Goal: Information Seeking & Learning: Learn about a topic

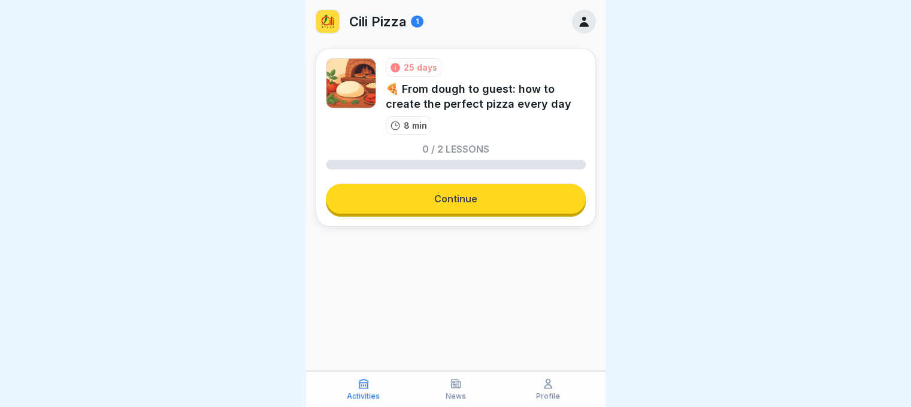
click at [423, 197] on link "Continue" at bounding box center [456, 199] width 260 height 30
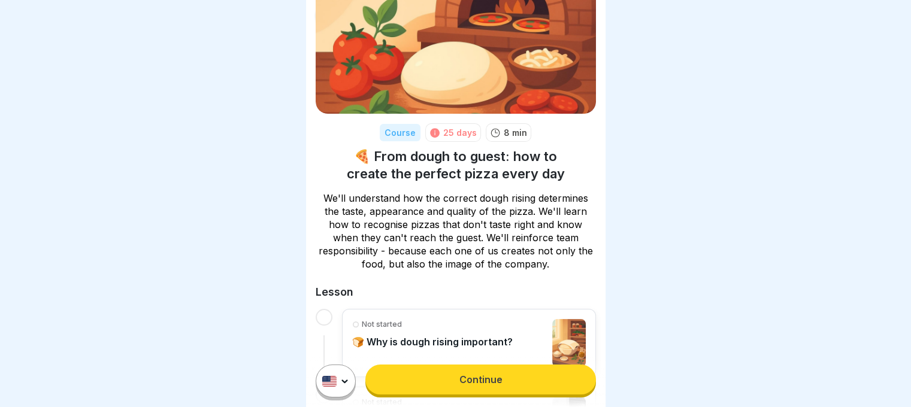
scroll to position [162, 0]
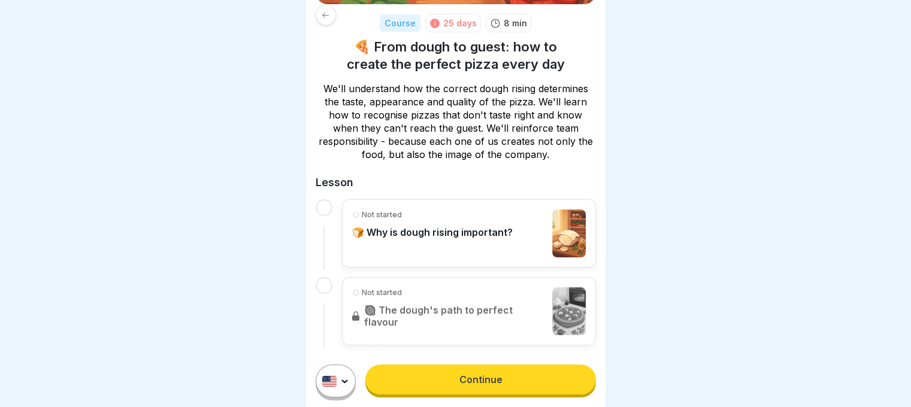
click at [415, 383] on link "Continue" at bounding box center [480, 380] width 230 height 30
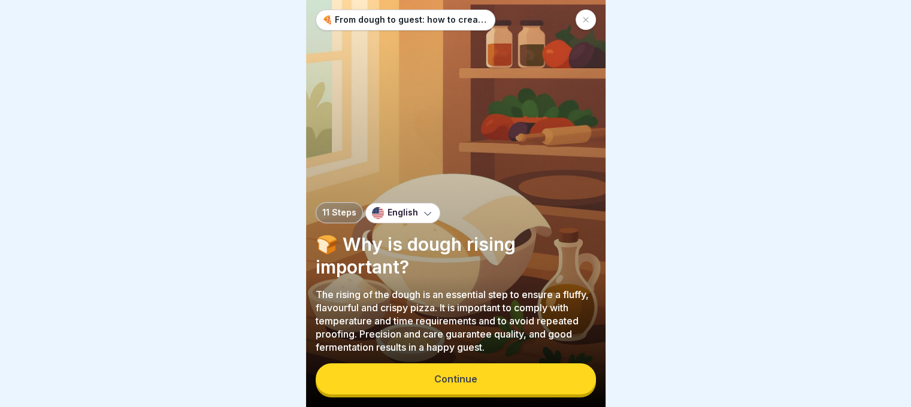
scroll to position [9, 0]
click at [434, 380] on div "Continue" at bounding box center [455, 379] width 43 height 11
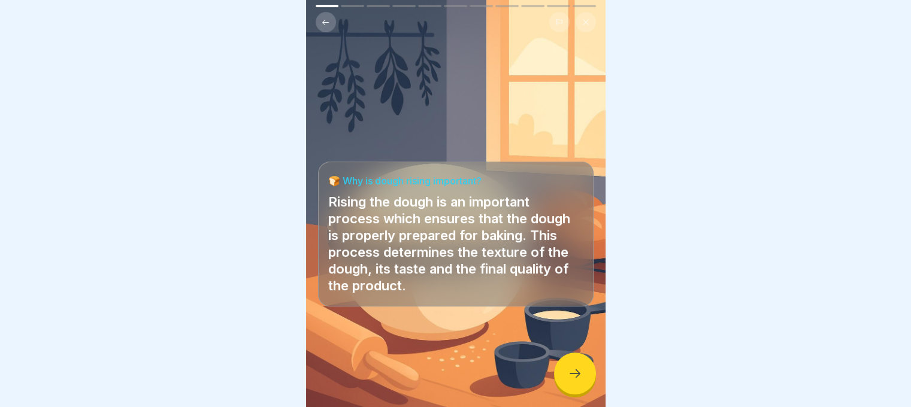
click at [566, 372] on div at bounding box center [575, 374] width 42 height 42
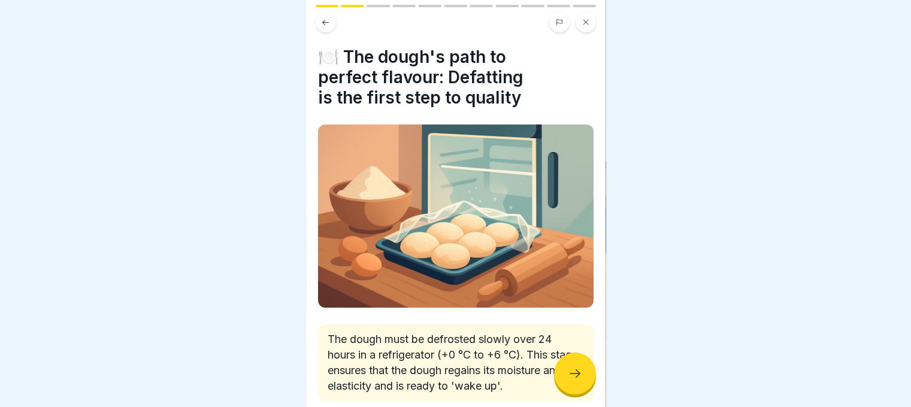
click at [572, 376] on icon at bounding box center [575, 374] width 14 height 14
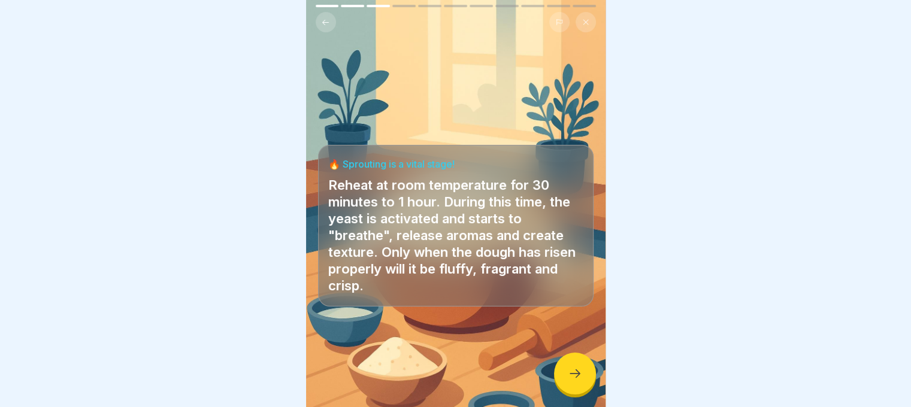
click at [568, 378] on icon at bounding box center [575, 374] width 14 height 14
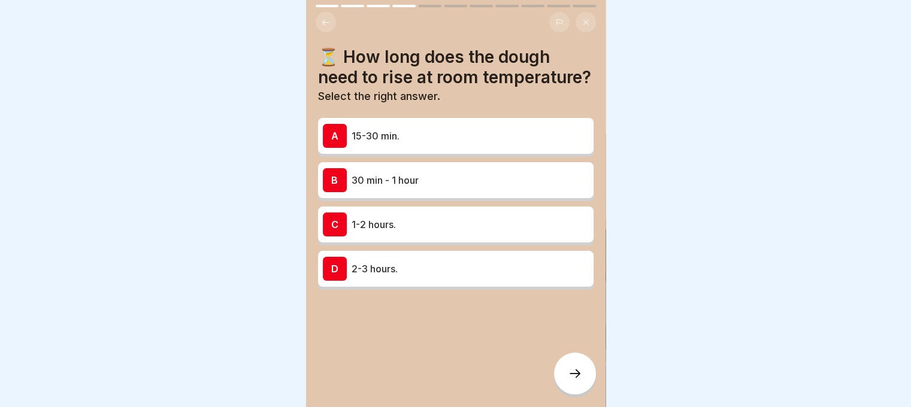
click at [568, 378] on icon at bounding box center [575, 374] width 14 height 14
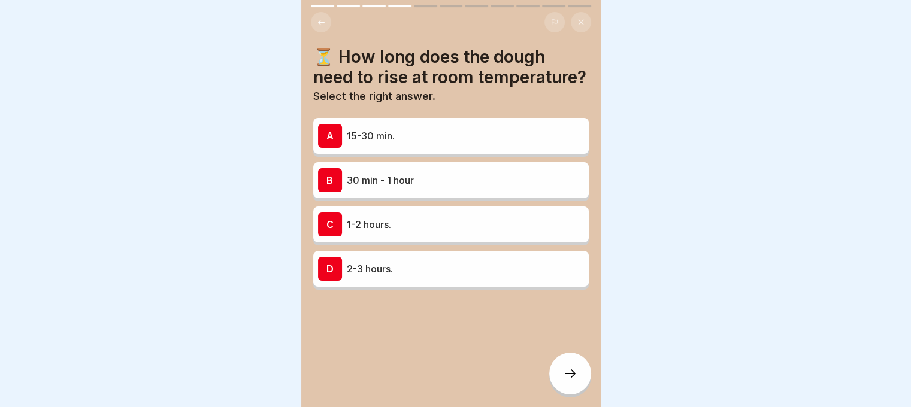
scroll to position [0, 0]
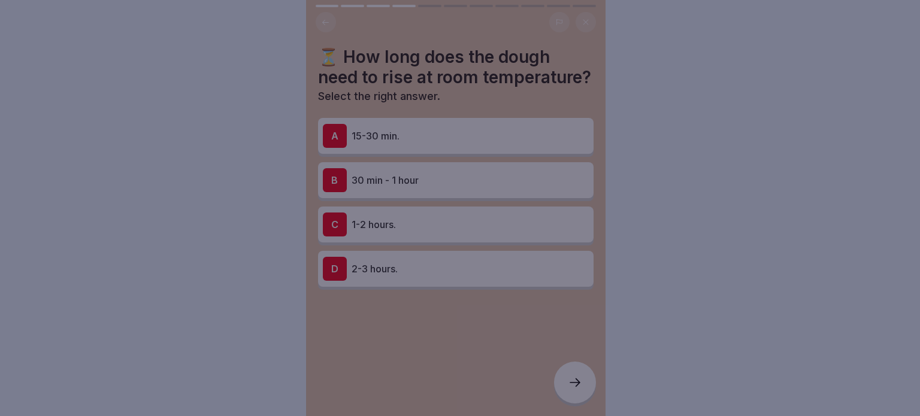
click at [568, 378] on div at bounding box center [460, 208] width 920 height 416
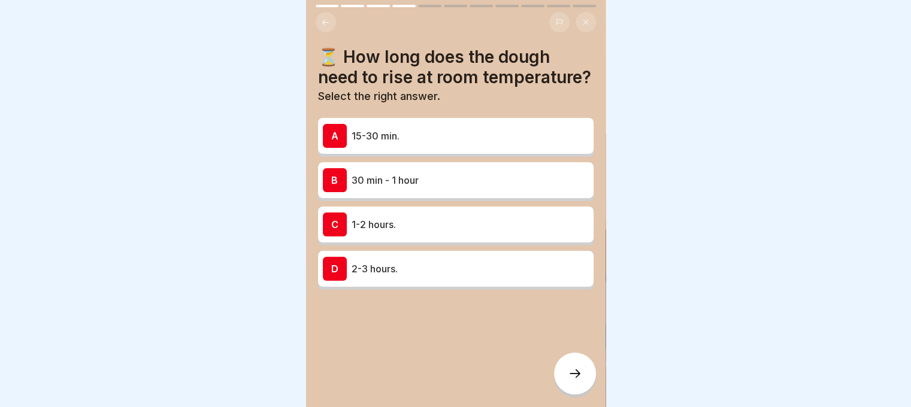
click at [418, 234] on div "C 1-2 hours." at bounding box center [456, 225] width 266 height 24
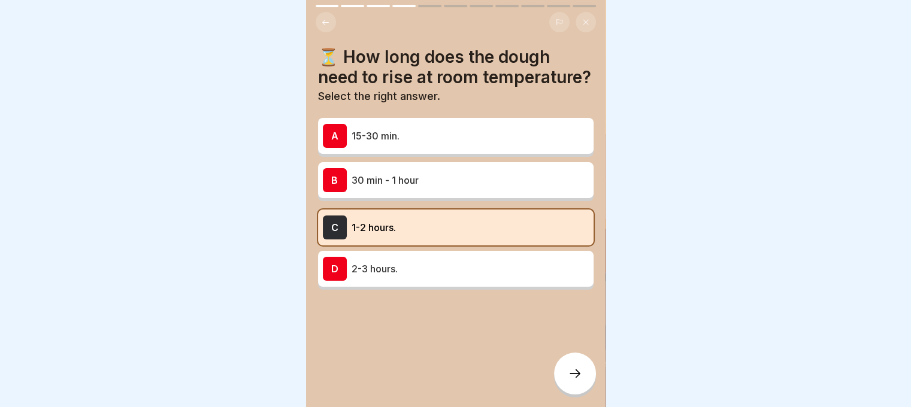
click at [582, 381] on icon at bounding box center [575, 374] width 14 height 14
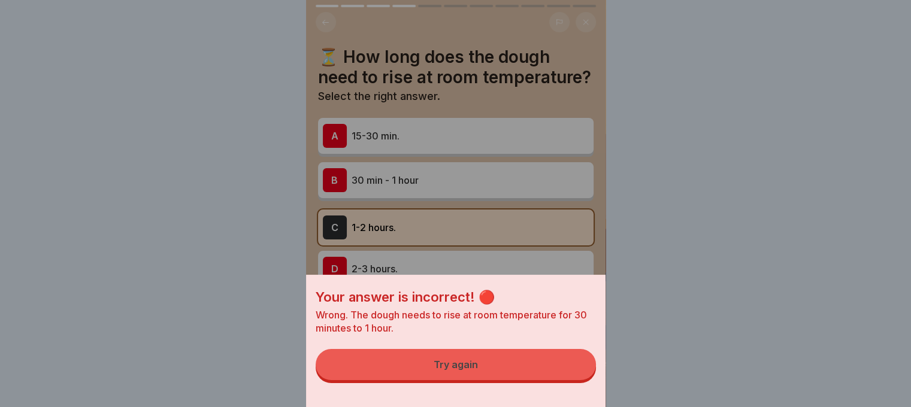
drag, startPoint x: 563, startPoint y: 368, endPoint x: 558, endPoint y: 357, distance: 12.9
click at [563, 368] on button "Try again" at bounding box center [456, 364] width 280 height 31
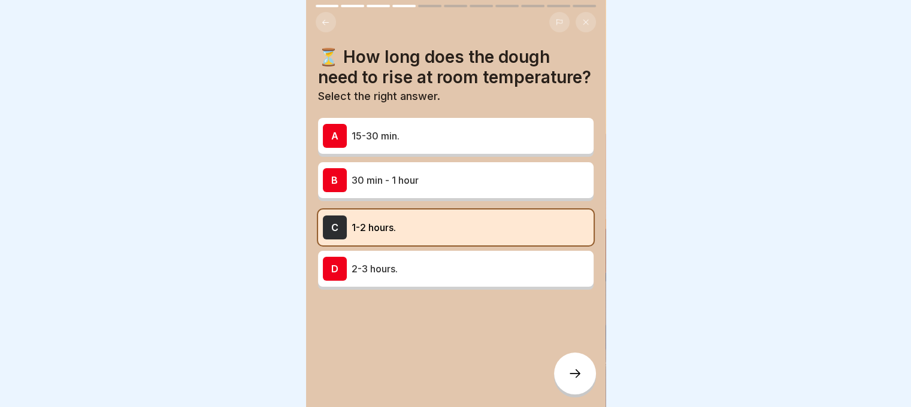
click at [582, 391] on div at bounding box center [575, 374] width 42 height 42
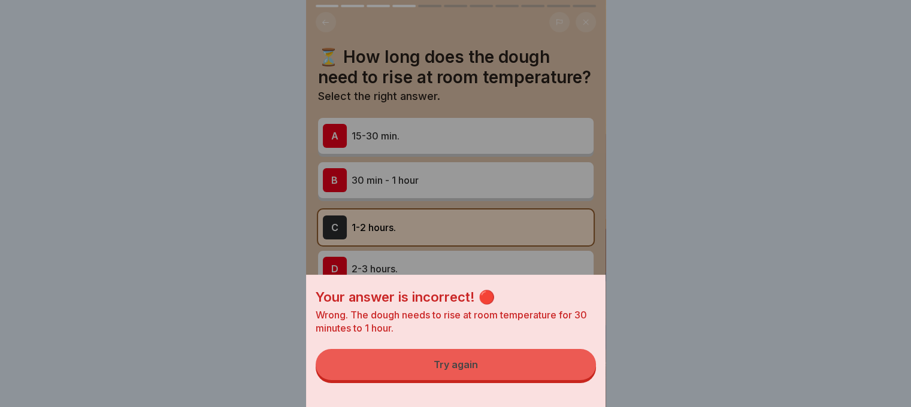
click at [553, 369] on button "Try again" at bounding box center [456, 364] width 280 height 31
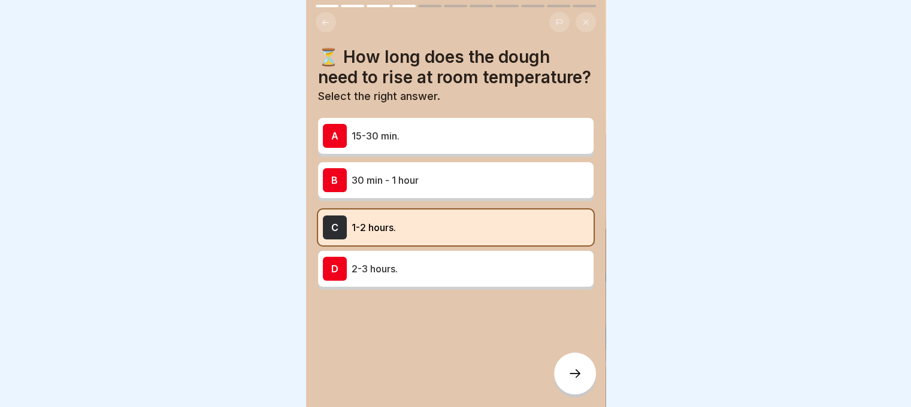
click at [485, 290] on div "A 15-30 min. B 30 min - 1 hour C 1-2 hours. D 2-3 hours." at bounding box center [456, 205] width 276 height 169
click at [491, 276] on p "2-3 hours." at bounding box center [470, 269] width 237 height 14
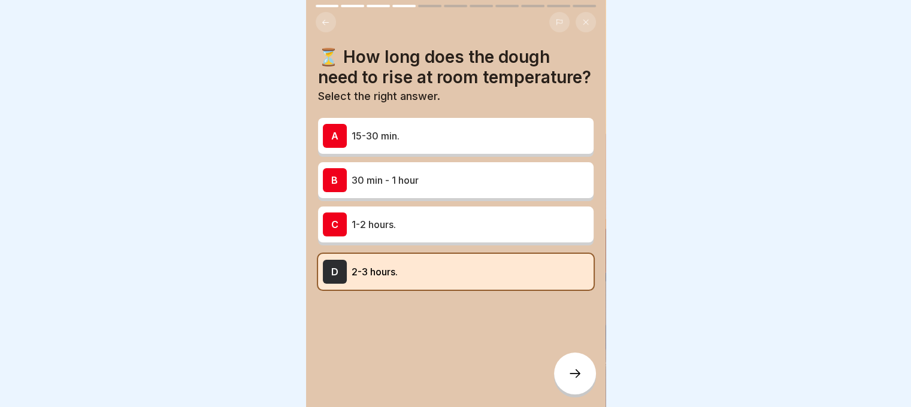
click at [573, 376] on div at bounding box center [575, 374] width 42 height 42
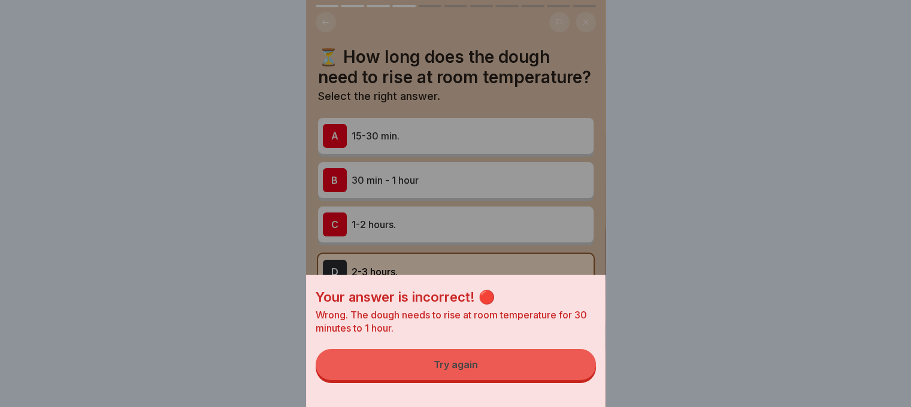
click at [570, 375] on button "Try again" at bounding box center [456, 364] width 280 height 31
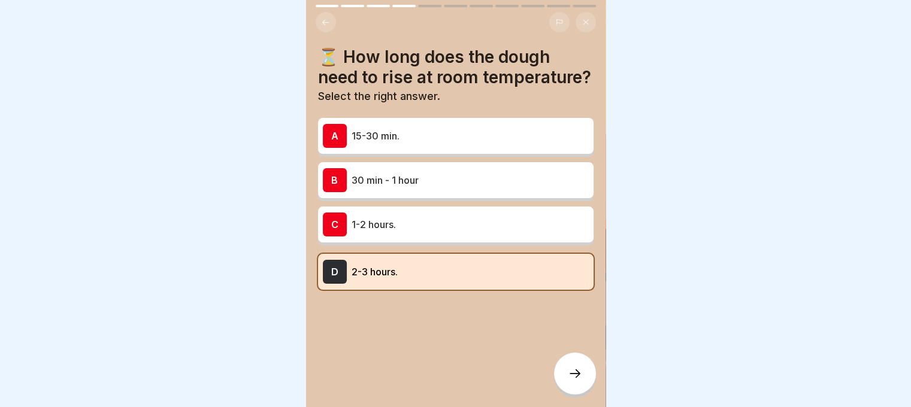
click at [397, 191] on div "B 30 min - 1 hour" at bounding box center [456, 180] width 266 height 24
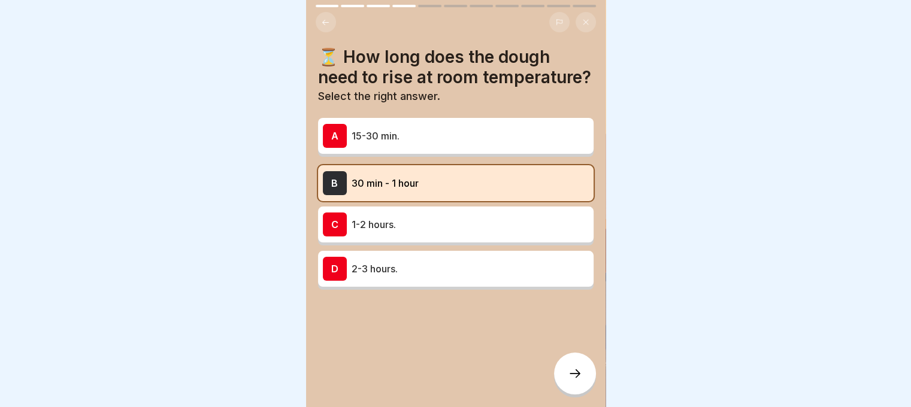
click at [568, 376] on div at bounding box center [575, 374] width 42 height 42
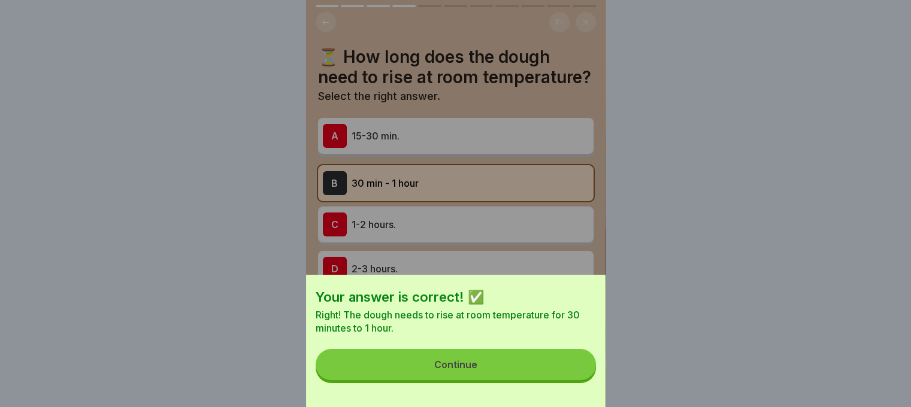
click at [552, 369] on button "Continue" at bounding box center [456, 364] width 280 height 31
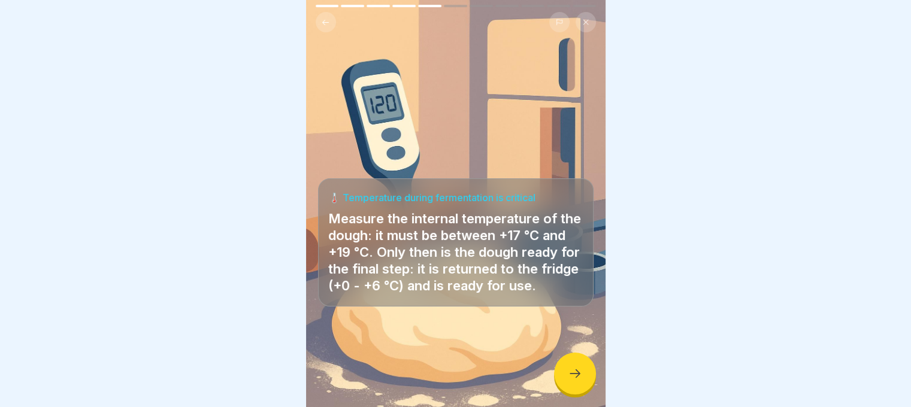
click at [574, 381] on icon at bounding box center [575, 374] width 14 height 14
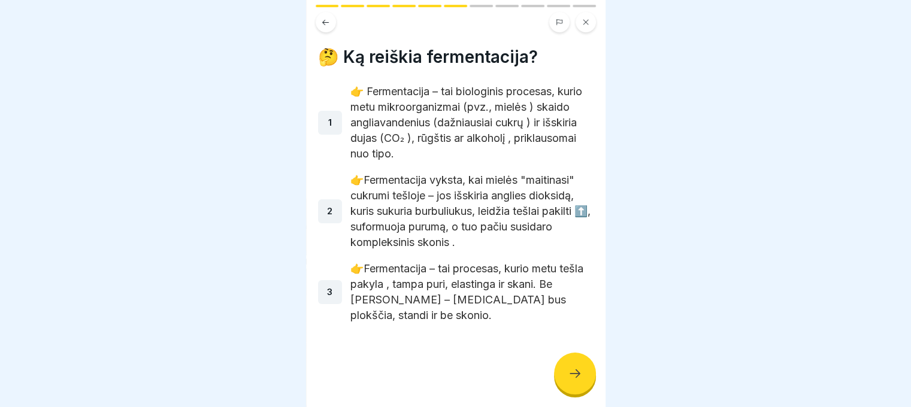
click at [559, 379] on div at bounding box center [575, 374] width 42 height 42
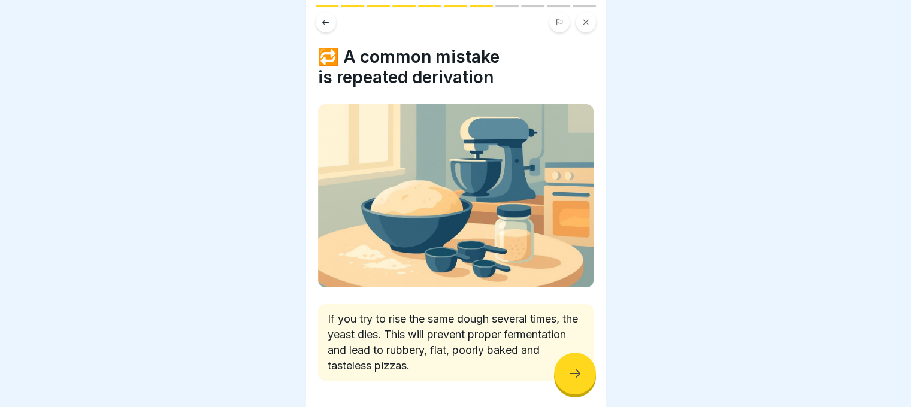
click at [579, 381] on icon at bounding box center [575, 374] width 14 height 14
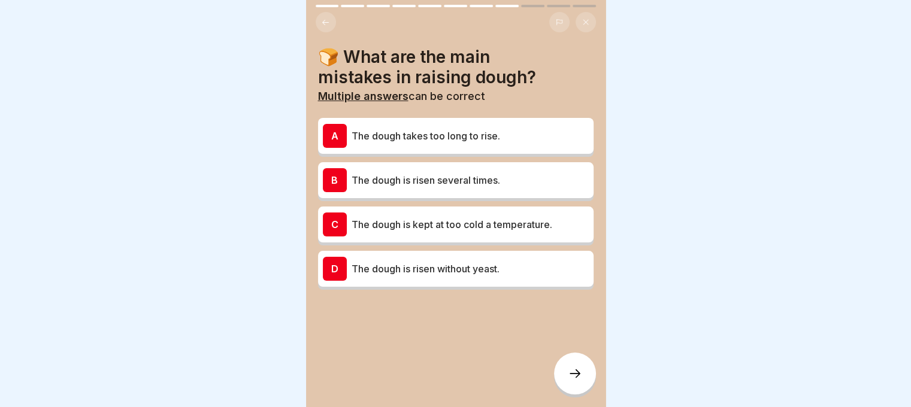
click at [578, 378] on icon at bounding box center [575, 374] width 11 height 8
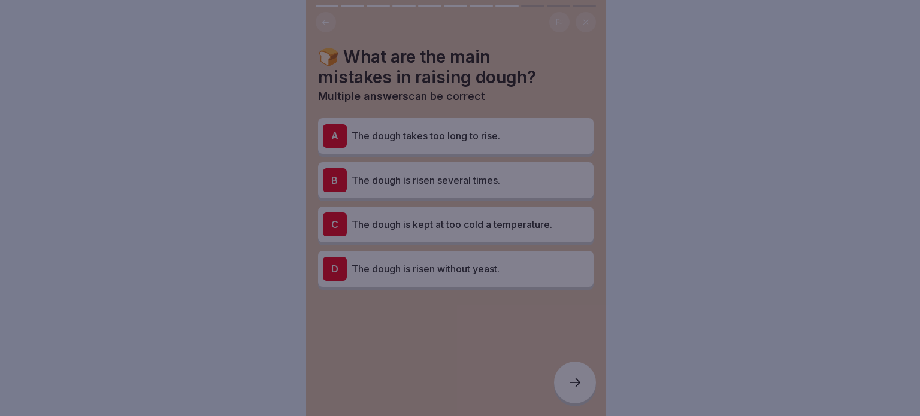
click at [577, 382] on div at bounding box center [460, 208] width 920 height 416
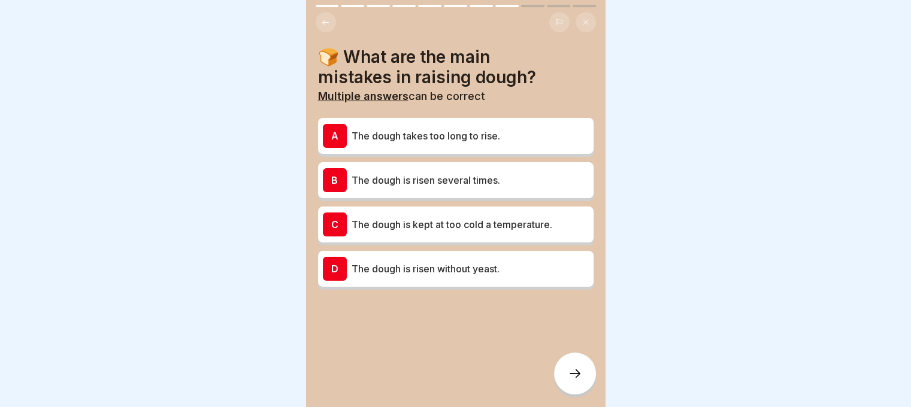
click at [455, 268] on p "The dough is risen without yeast." at bounding box center [470, 269] width 237 height 14
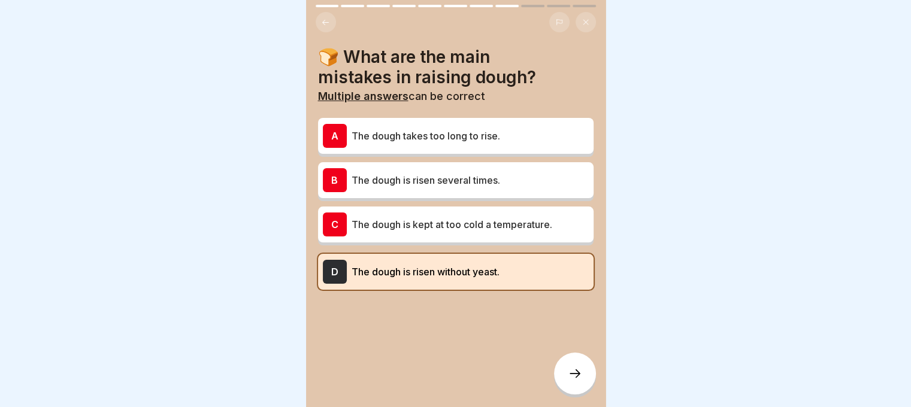
click at [568, 381] on icon at bounding box center [575, 374] width 14 height 14
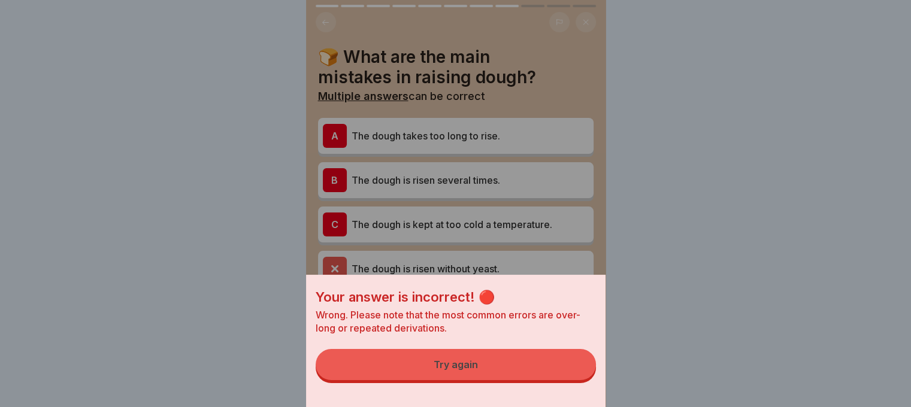
click at [561, 372] on button "Try again" at bounding box center [456, 364] width 280 height 31
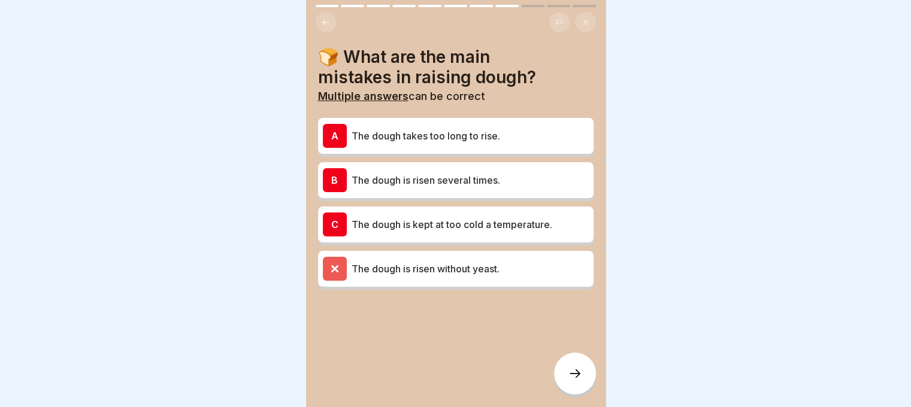
click at [448, 220] on p "The dough is kept at too cold a temperature." at bounding box center [470, 224] width 237 height 14
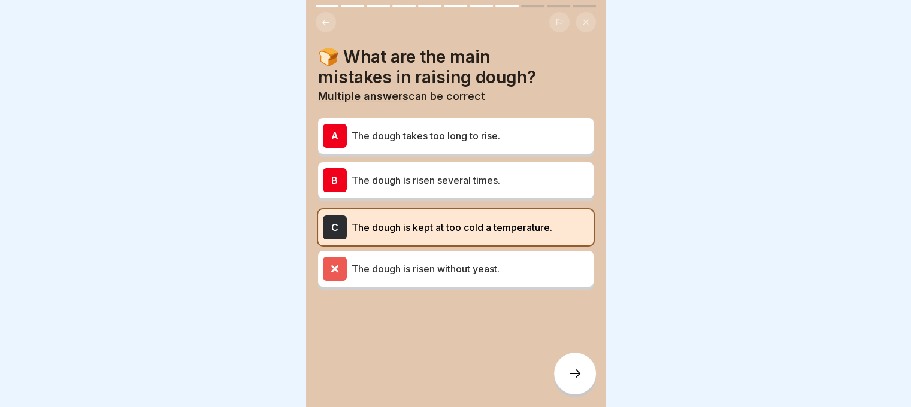
click at [575, 380] on icon at bounding box center [575, 374] width 14 height 14
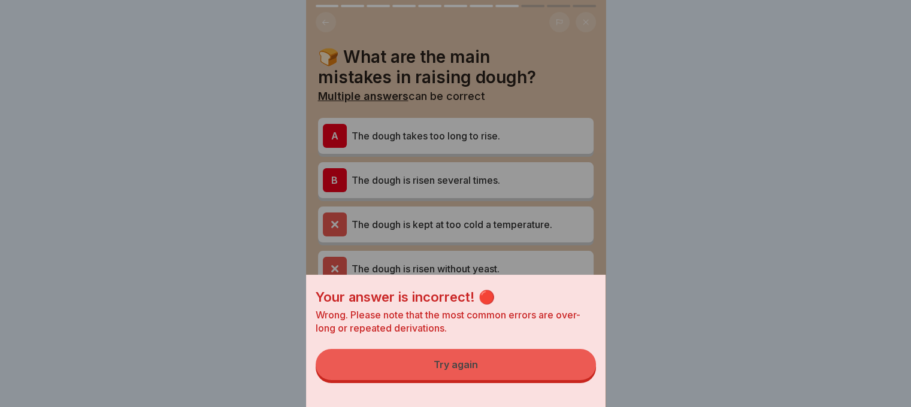
click at [570, 373] on button "Try again" at bounding box center [456, 364] width 280 height 31
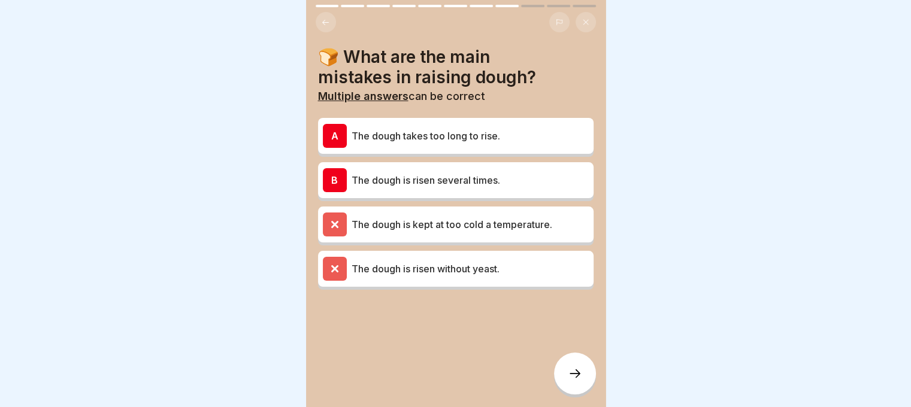
click at [434, 165] on div "B The dough is risen several times." at bounding box center [456, 180] width 276 height 36
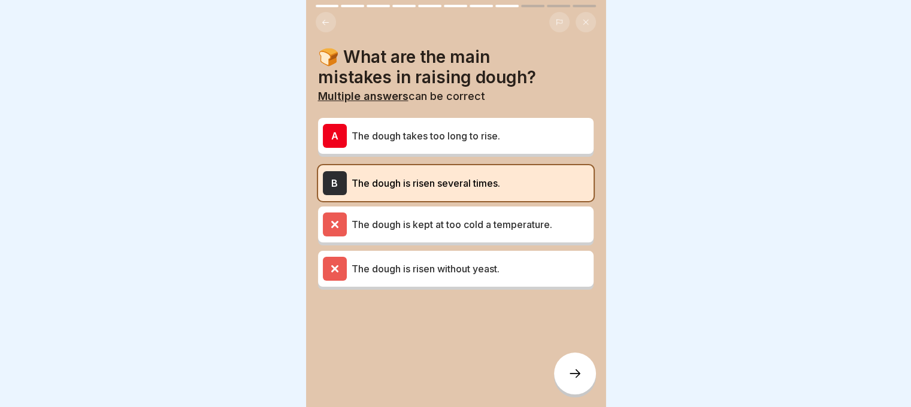
click at [572, 381] on icon at bounding box center [575, 374] width 14 height 14
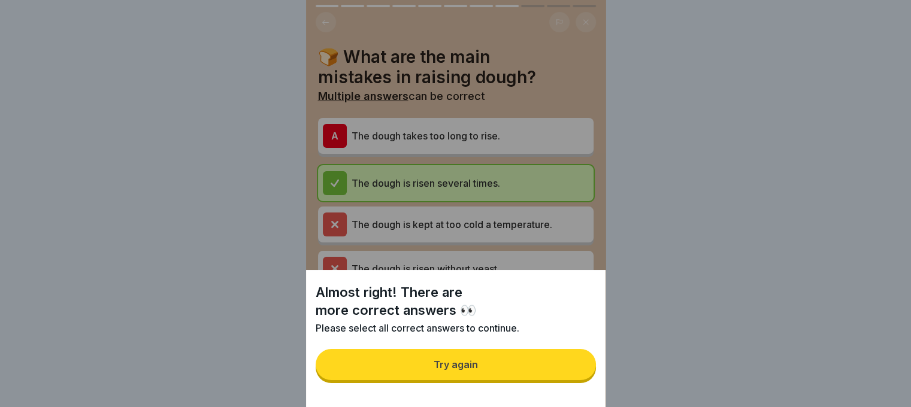
click at [570, 376] on button "Try again" at bounding box center [456, 364] width 280 height 31
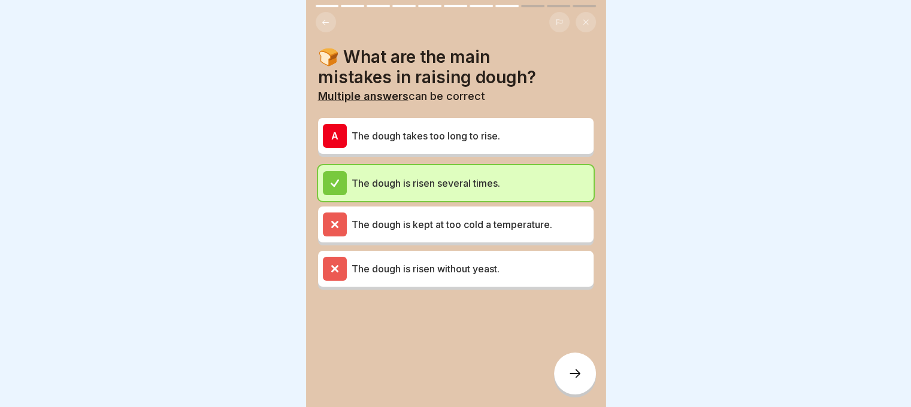
click at [467, 126] on div "A The dough takes too long to rise." at bounding box center [456, 136] width 266 height 24
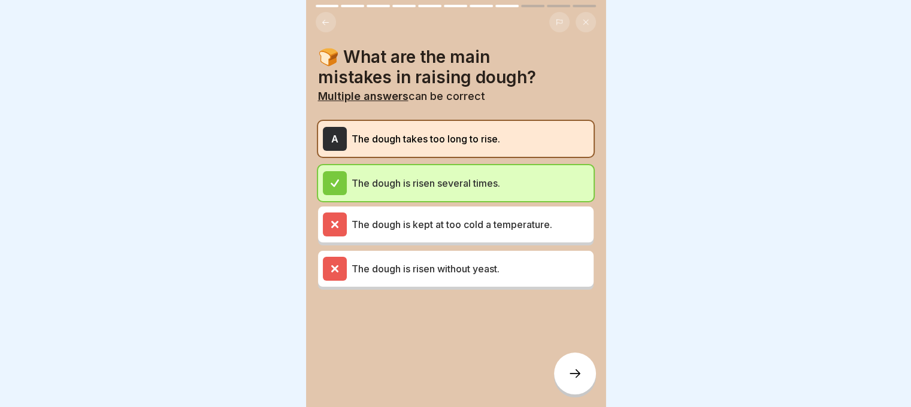
click at [574, 381] on icon at bounding box center [575, 374] width 14 height 14
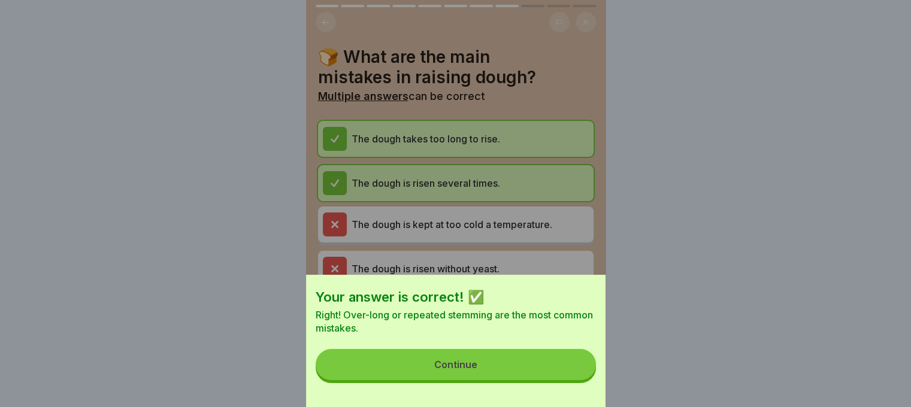
click at [573, 380] on button "Continue" at bounding box center [456, 364] width 280 height 31
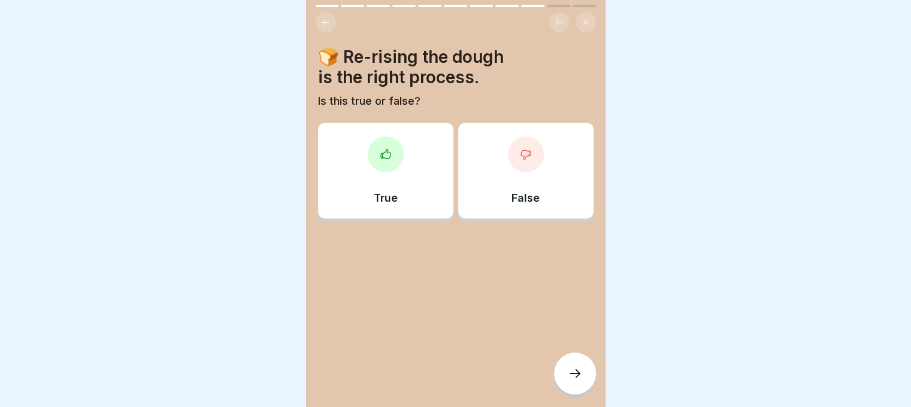
click at [372, 147] on div at bounding box center [386, 155] width 36 height 36
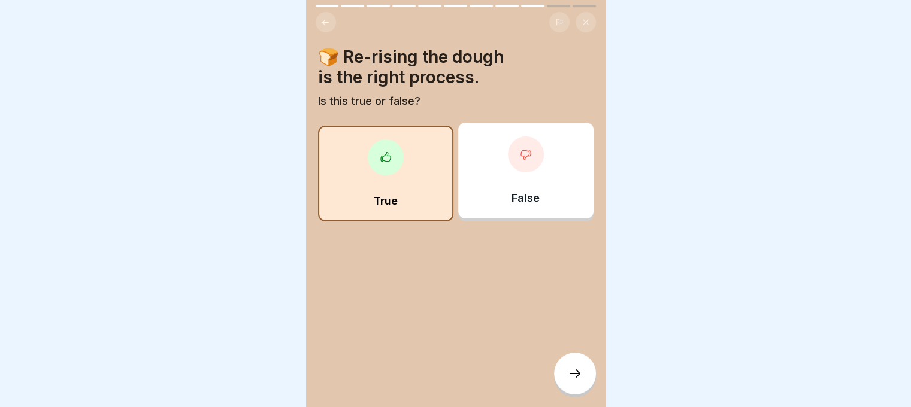
click at [581, 381] on icon at bounding box center [575, 374] width 14 height 14
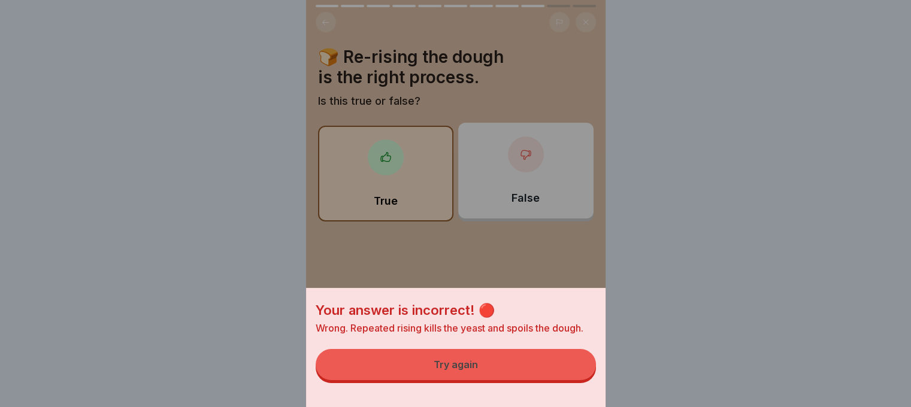
click at [551, 370] on button "Try again" at bounding box center [456, 364] width 280 height 31
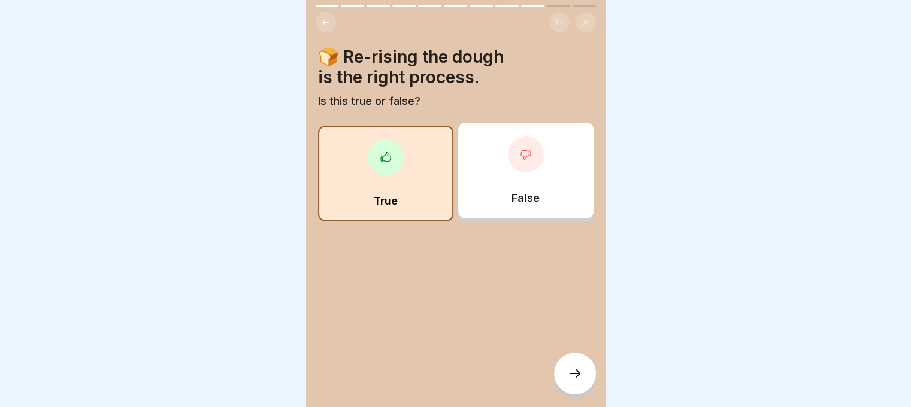
click at [508, 147] on div at bounding box center [526, 155] width 36 height 36
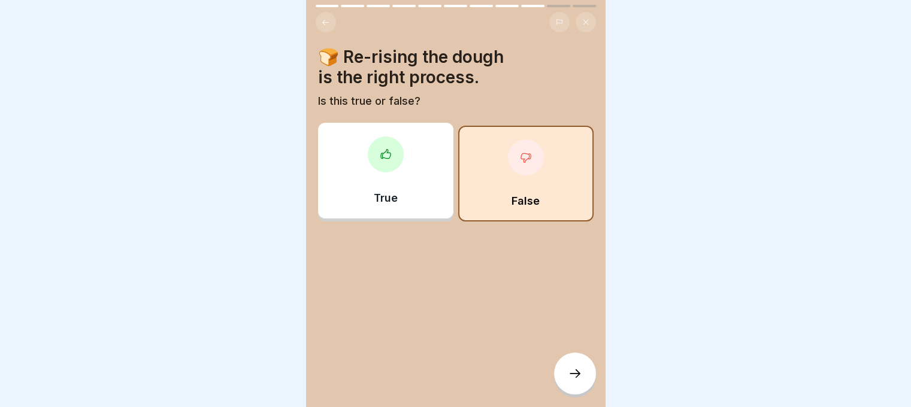
click at [575, 379] on icon at bounding box center [575, 374] width 14 height 14
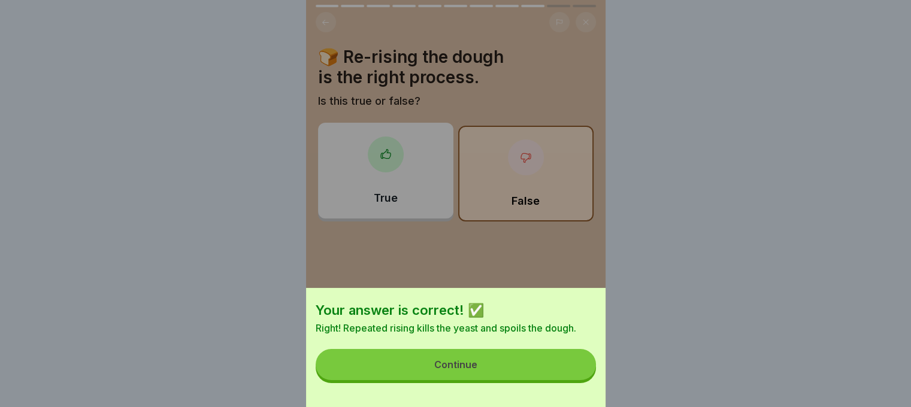
click at [563, 375] on button "Continue" at bounding box center [456, 364] width 280 height 31
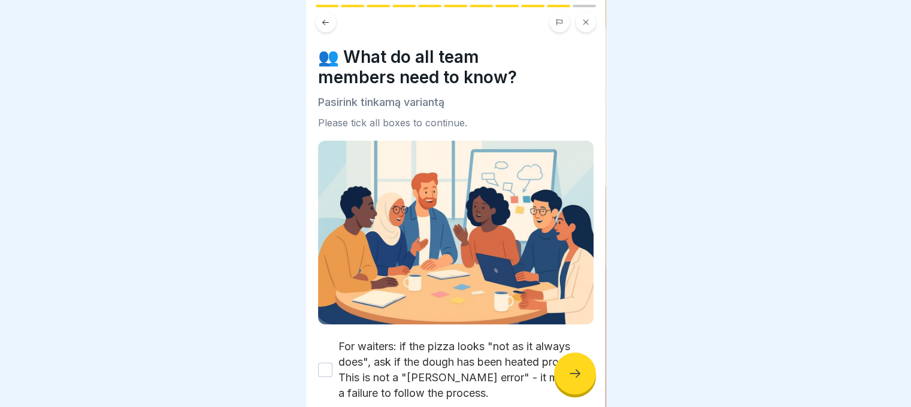
click at [578, 381] on icon at bounding box center [575, 374] width 14 height 14
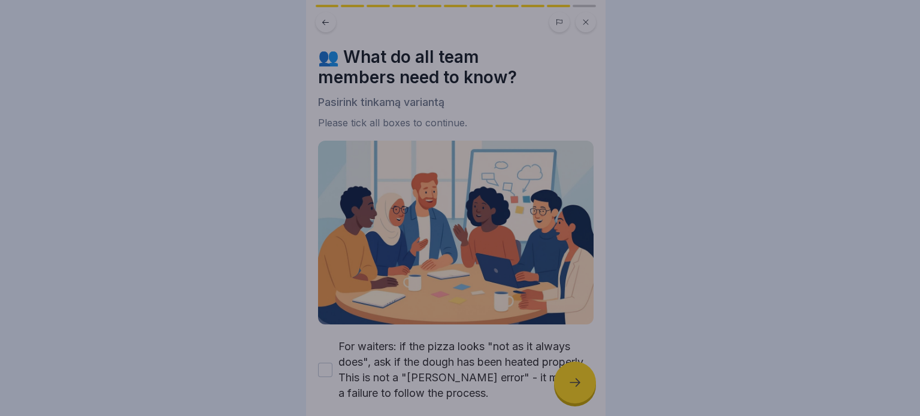
click at [578, 383] on div at bounding box center [460, 208] width 920 height 416
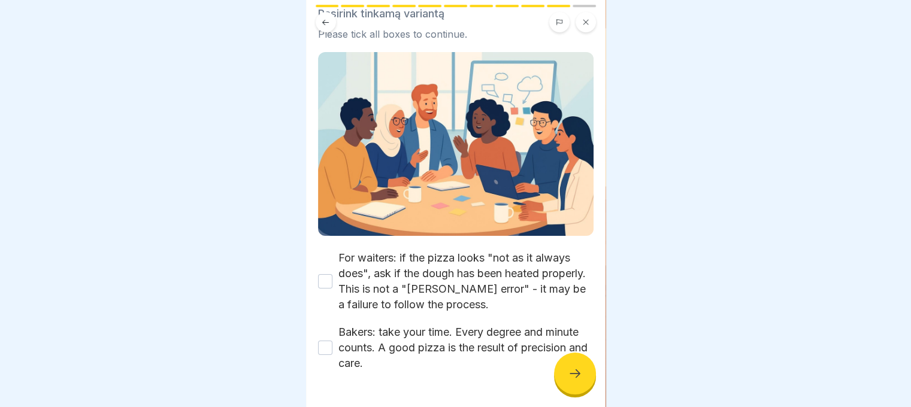
scroll to position [118, 0]
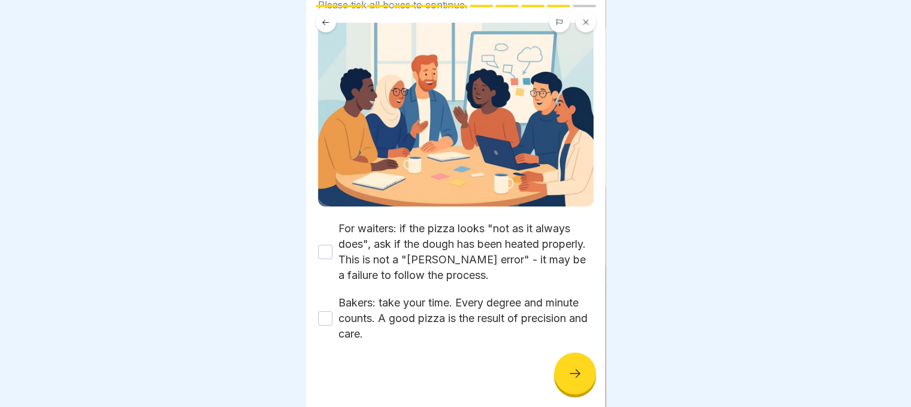
click at [333, 249] on div "For waiters: if the pizza looks "not as it always does", ask if the dough has b…" at bounding box center [456, 252] width 276 height 62
click at [320, 245] on button "For waiters: if the pizza looks "not as it always does", ask if the dough has b…" at bounding box center [325, 252] width 14 height 14
click at [321, 314] on button "Bakers: take your time. Every degree and minute counts. A good pizza is the res…" at bounding box center [325, 319] width 14 height 14
click at [575, 381] on icon at bounding box center [575, 374] width 14 height 14
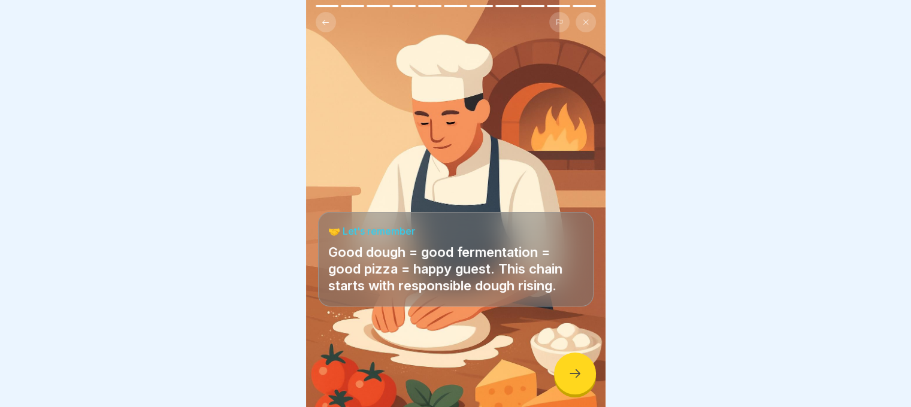
scroll to position [9, 0]
click at [573, 368] on icon at bounding box center [575, 374] width 14 height 14
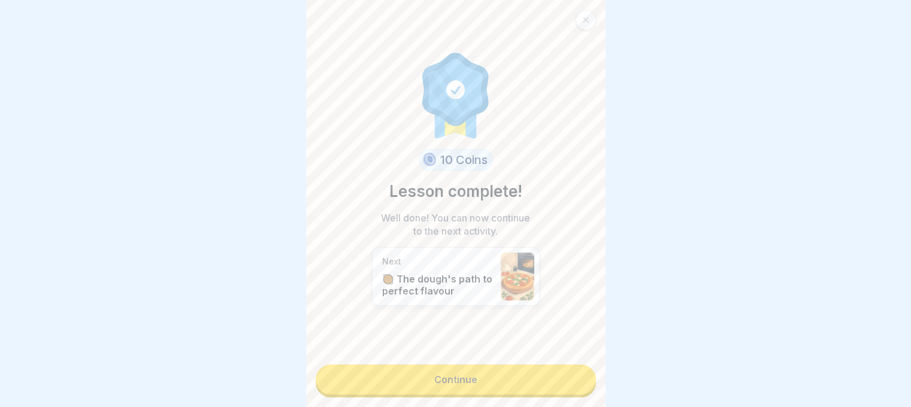
click at [506, 365] on link "Continue" at bounding box center [456, 380] width 280 height 30
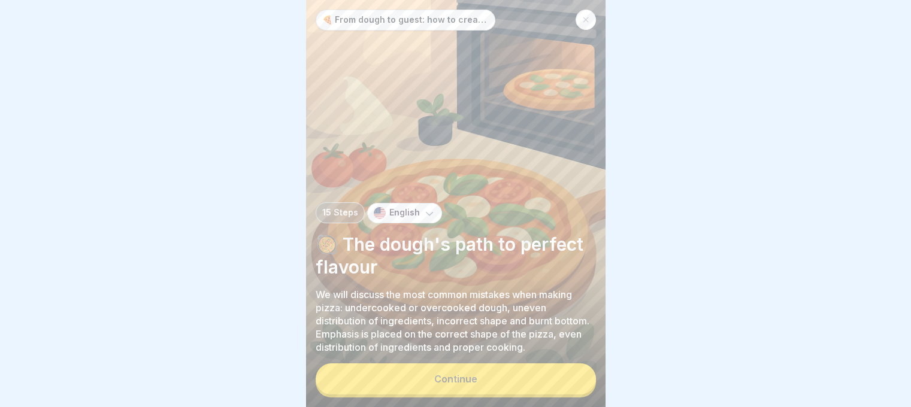
scroll to position [9, 0]
click at [476, 385] on button "Continue" at bounding box center [456, 379] width 280 height 31
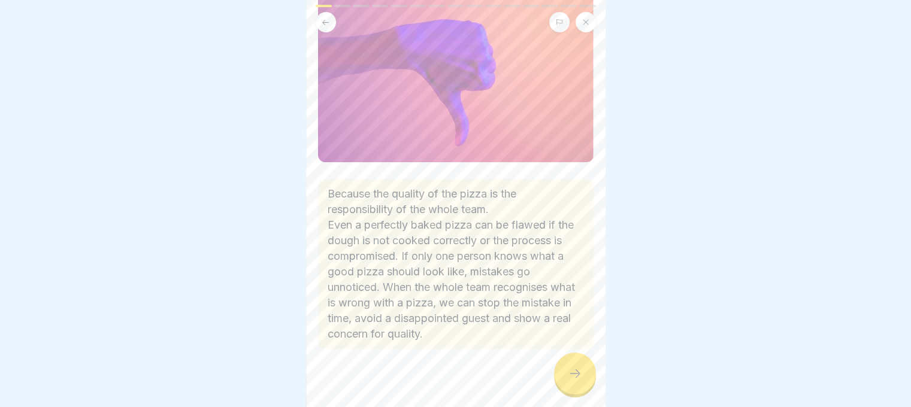
scroll to position [127, 0]
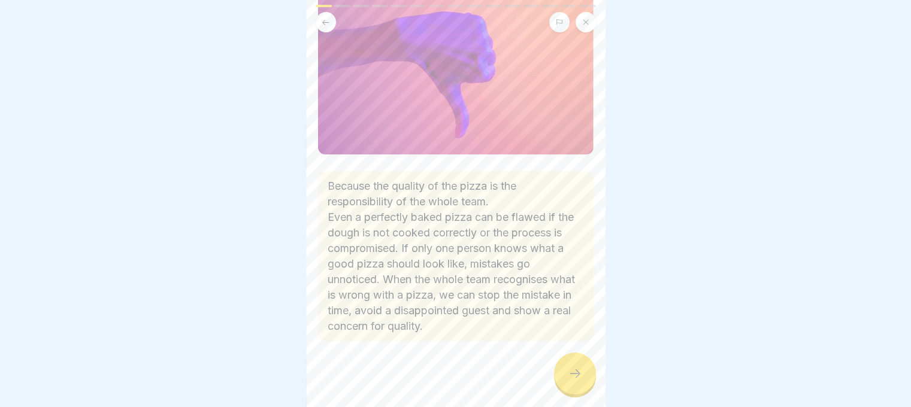
click at [566, 379] on div at bounding box center [575, 374] width 42 height 42
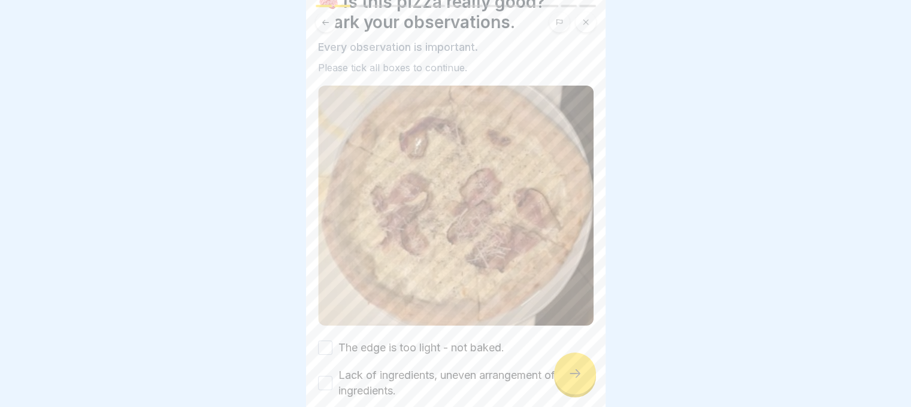
scroll to position [110, 0]
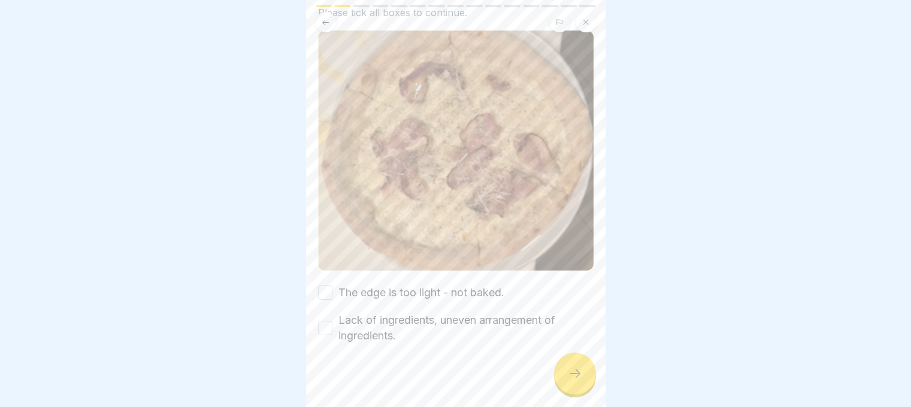
click at [324, 286] on button "The edge is too light - not baked." at bounding box center [325, 293] width 14 height 14
click at [578, 390] on div at bounding box center [575, 374] width 42 height 42
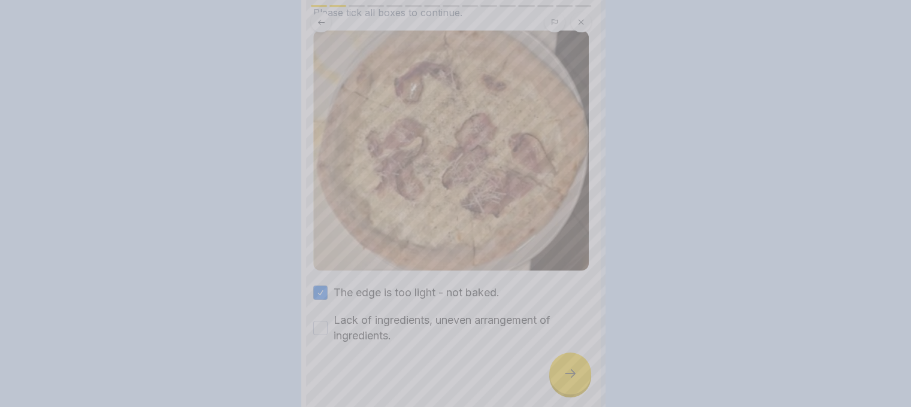
scroll to position [0, 0]
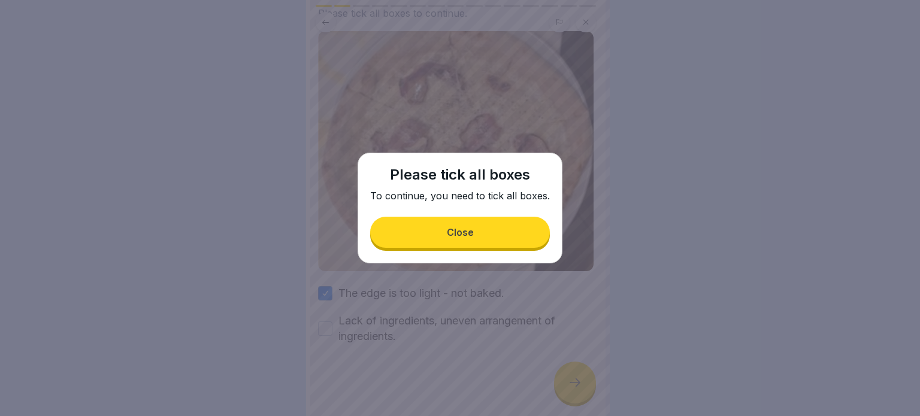
click at [453, 226] on button "Close" at bounding box center [460, 232] width 180 height 31
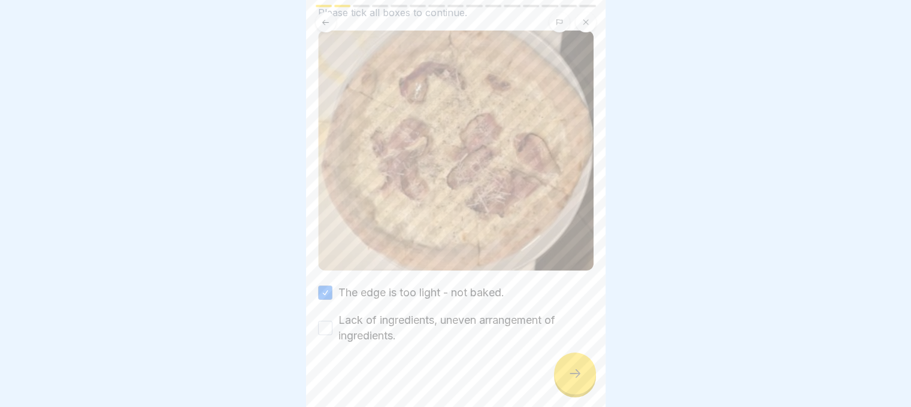
click at [331, 322] on button "Lack of ingredients, uneven arrangement of ingredients." at bounding box center [325, 328] width 14 height 14
click at [578, 378] on icon at bounding box center [575, 374] width 11 height 8
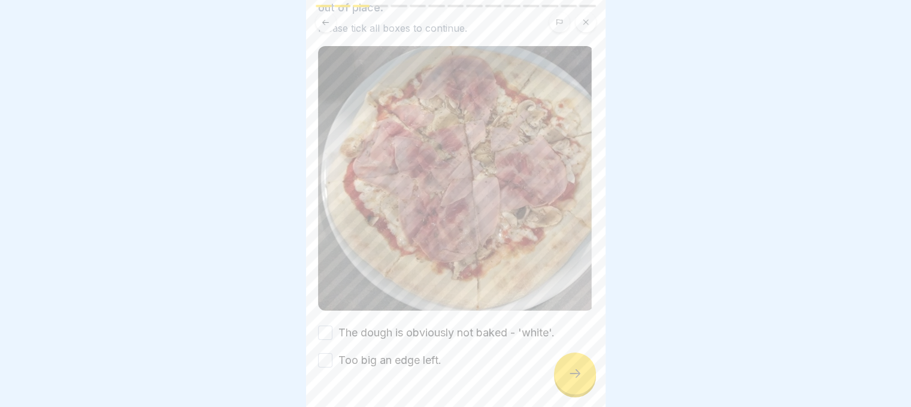
scroll to position [134, 0]
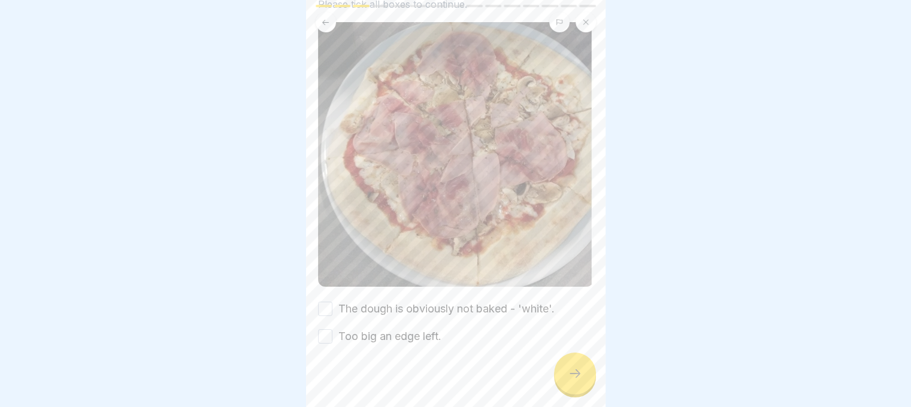
click at [327, 302] on button "The dough is obviously not baked - 'white'." at bounding box center [325, 309] width 14 height 14
click at [318, 330] on button "Too big an edge left." at bounding box center [325, 337] width 14 height 14
click at [578, 381] on icon at bounding box center [575, 374] width 14 height 14
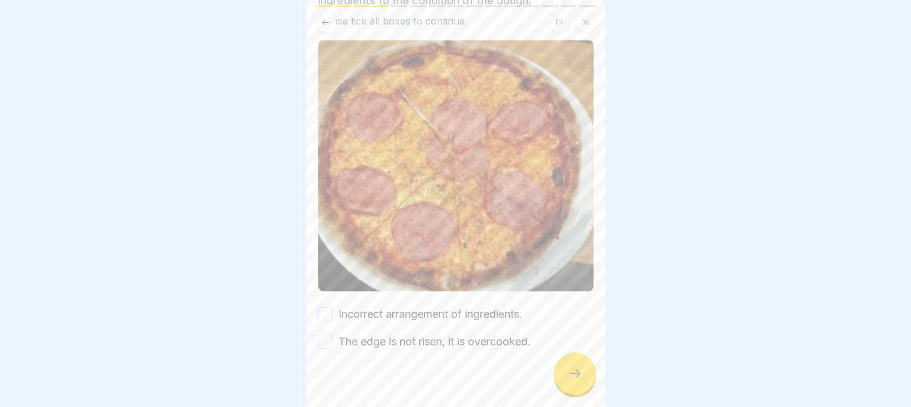
scroll to position [123, 0]
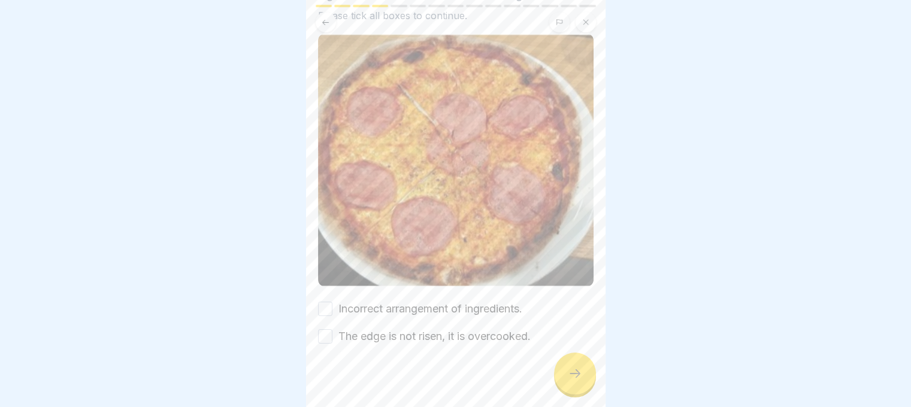
click at [330, 302] on button "Incorrect arrangement of ingredients." at bounding box center [325, 309] width 14 height 14
click at [321, 330] on button "The edge is not risen, it is overcooked." at bounding box center [325, 337] width 14 height 14
click at [563, 381] on div at bounding box center [575, 374] width 42 height 42
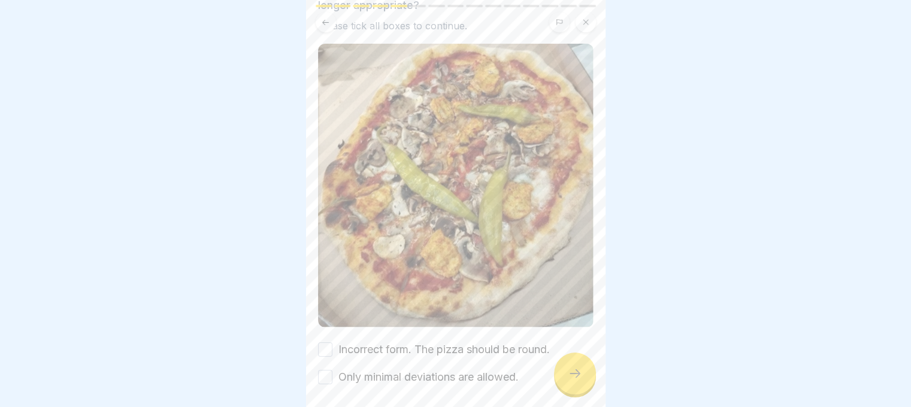
scroll to position [168, 0]
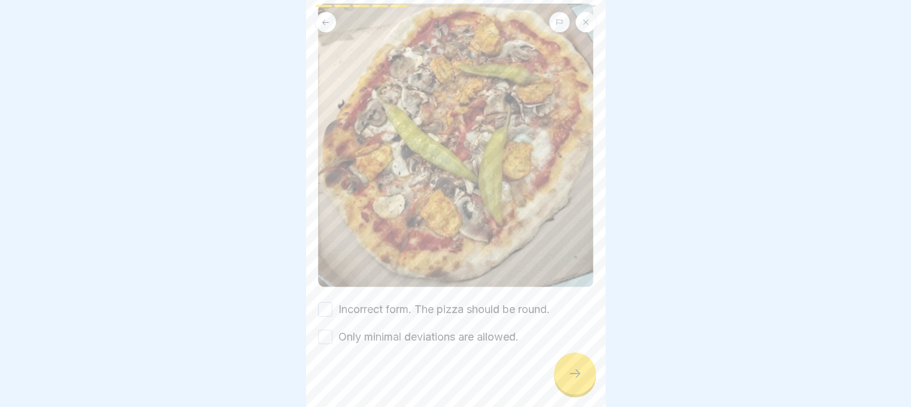
click at [331, 303] on button "Incorrect form. The pizza should be round." at bounding box center [325, 310] width 14 height 14
click at [319, 330] on button "Only minimal deviations are allowed." at bounding box center [325, 337] width 14 height 14
click at [585, 376] on div at bounding box center [575, 374] width 42 height 42
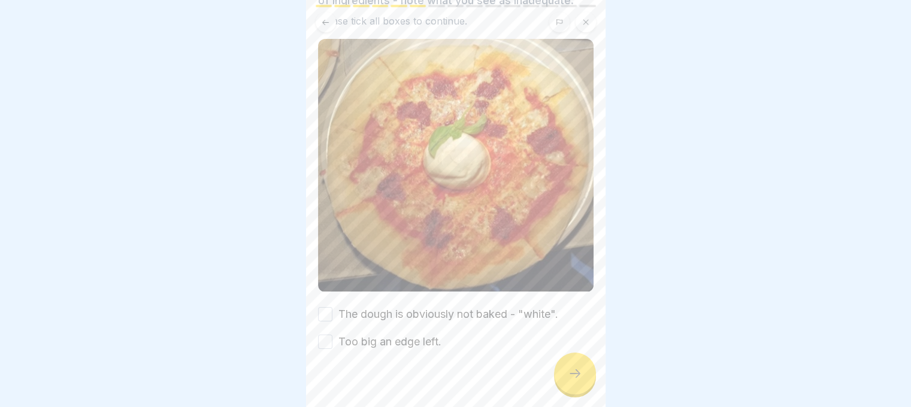
scroll to position [123, 0]
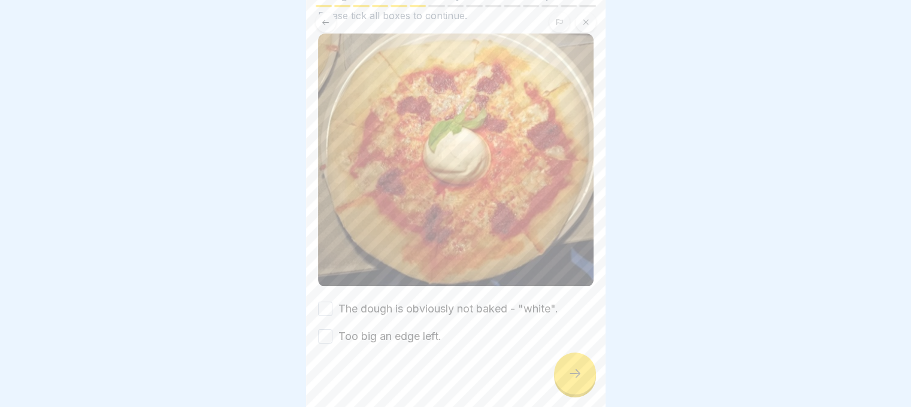
click at [314, 287] on div "👀 Does this pizza look baked and balanced? Evaluate the quality of the cooking …" at bounding box center [456, 203] width 300 height 407
click at [321, 301] on div "The dough is obviously not baked - "white". Too big an edge left." at bounding box center [456, 322] width 276 height 43
click at [324, 302] on button "The dough is obviously not baked - "white"." at bounding box center [325, 309] width 14 height 14
click at [327, 330] on button "Too big an edge left." at bounding box center [325, 337] width 14 height 14
click at [560, 379] on div at bounding box center [575, 374] width 42 height 42
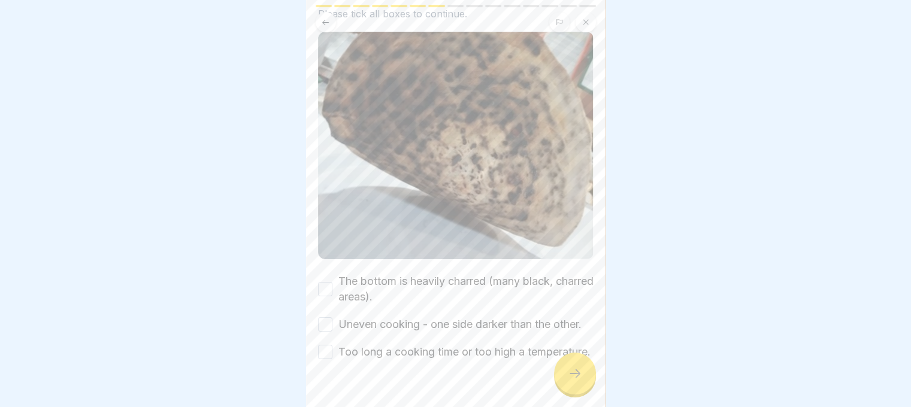
scroll to position [188, 0]
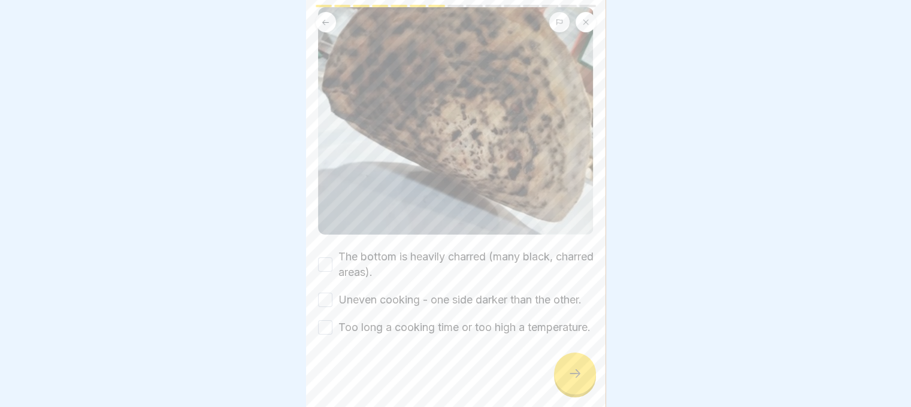
click at [325, 258] on button "The bottom is heavily charred (many black, charred areas)." at bounding box center [325, 265] width 14 height 14
click at [322, 251] on div "The bottom is heavily charred (many black, charred areas). Uneven cooking - one…" at bounding box center [456, 292] width 276 height 86
click at [319, 293] on button "Uneven cooking - one side darker than the other." at bounding box center [325, 300] width 14 height 14
click at [322, 321] on button "Too long a cooking time or too high a temperature." at bounding box center [325, 328] width 14 height 14
drag, startPoint x: 573, startPoint y: 380, endPoint x: 593, endPoint y: 368, distance: 22.8
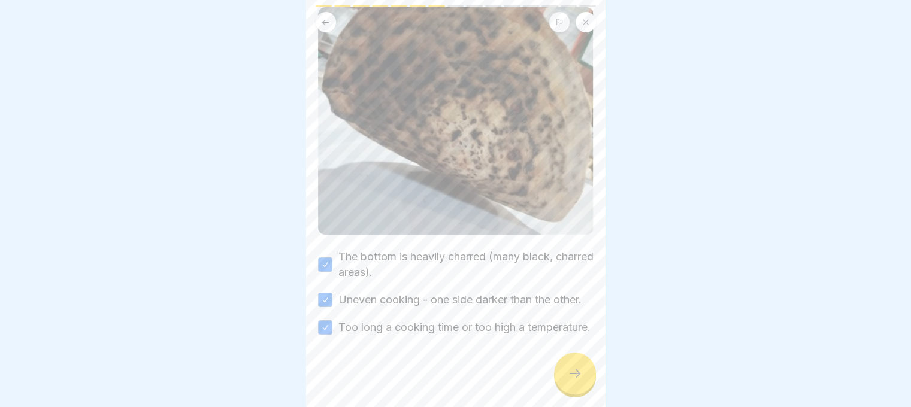
click at [578, 377] on icon at bounding box center [575, 374] width 14 height 14
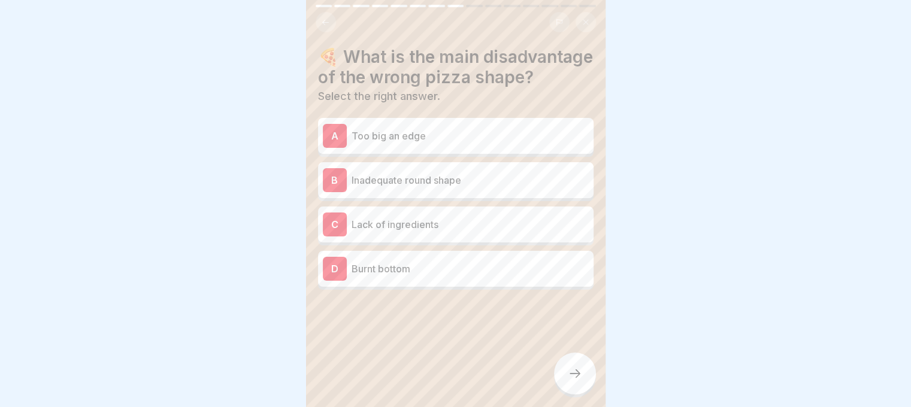
click at [429, 276] on p "Burnt bottom" at bounding box center [470, 269] width 237 height 14
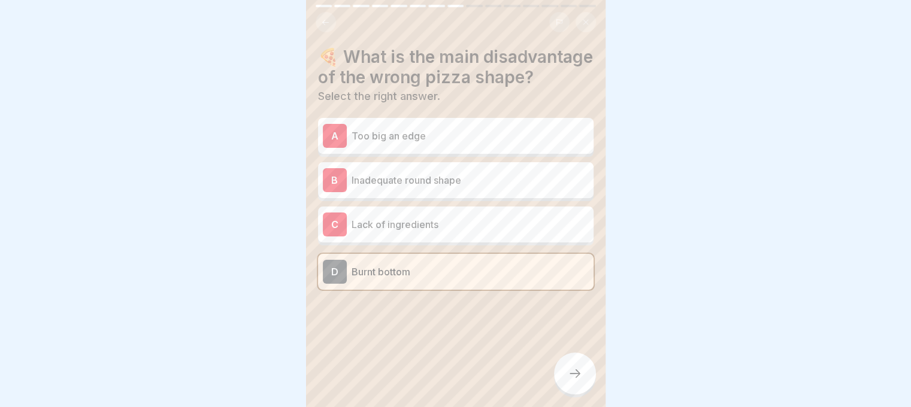
click at [425, 237] on div "C Lack of ingredients" at bounding box center [456, 225] width 266 height 24
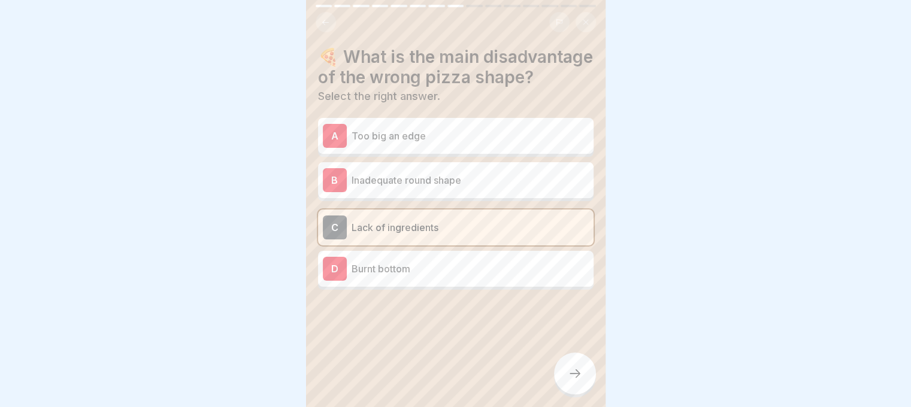
click at [560, 372] on div at bounding box center [575, 374] width 42 height 42
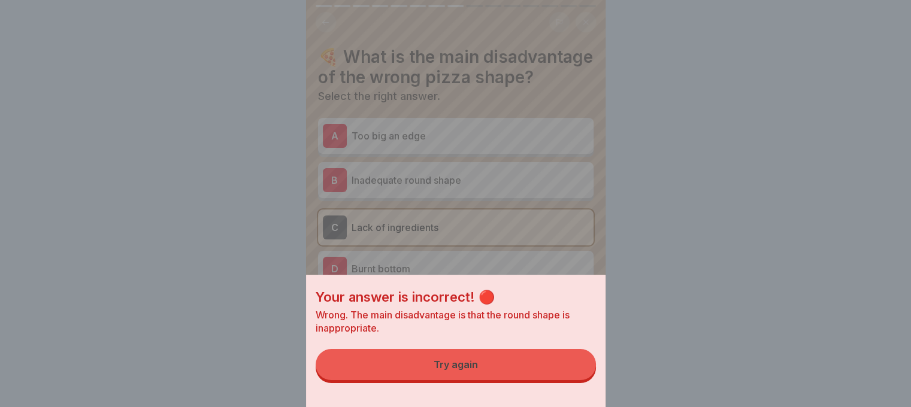
click at [561, 371] on button "Try again" at bounding box center [456, 364] width 280 height 31
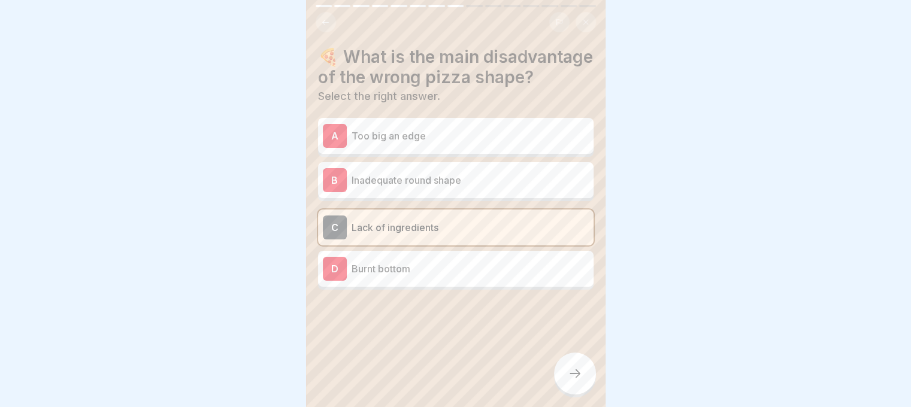
click at [469, 276] on p "Burnt bottom" at bounding box center [470, 269] width 237 height 14
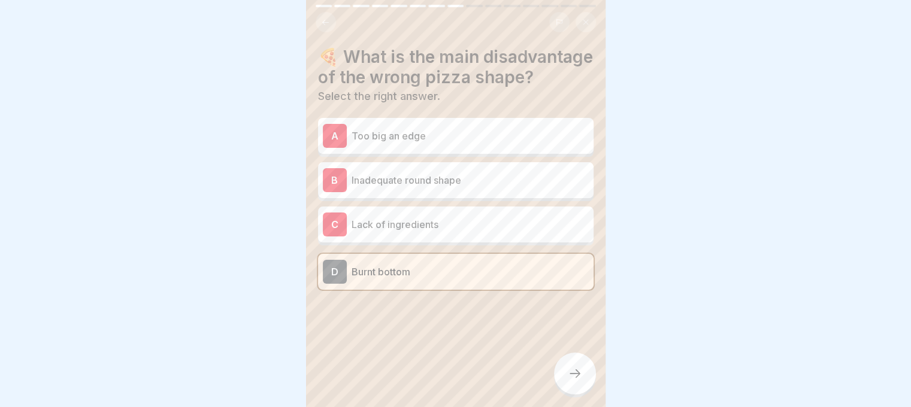
click at [572, 380] on icon at bounding box center [575, 374] width 14 height 14
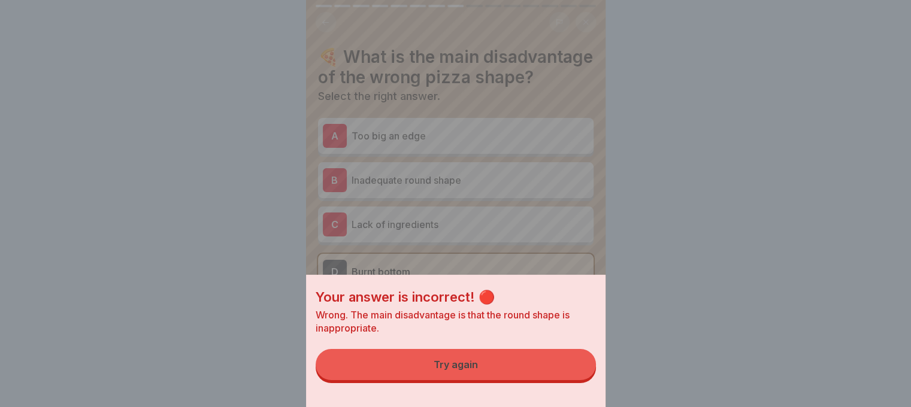
click at [542, 367] on button "Try again" at bounding box center [456, 364] width 280 height 31
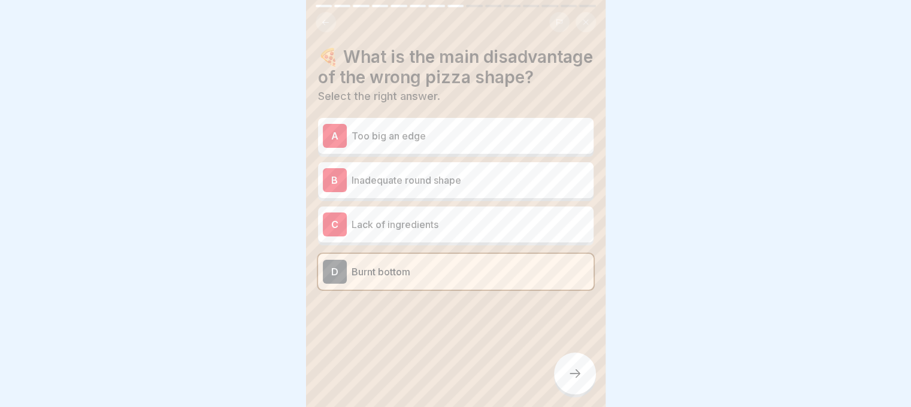
click at [415, 188] on p "Inadequate round shape" at bounding box center [470, 180] width 237 height 14
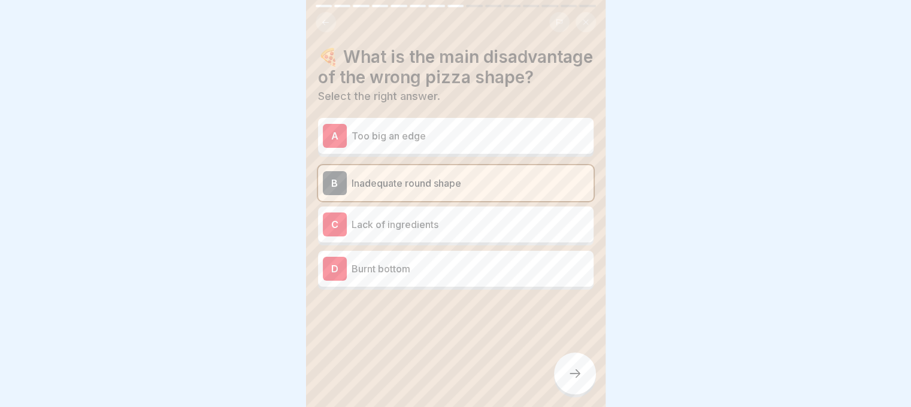
click at [564, 373] on div at bounding box center [575, 374] width 42 height 42
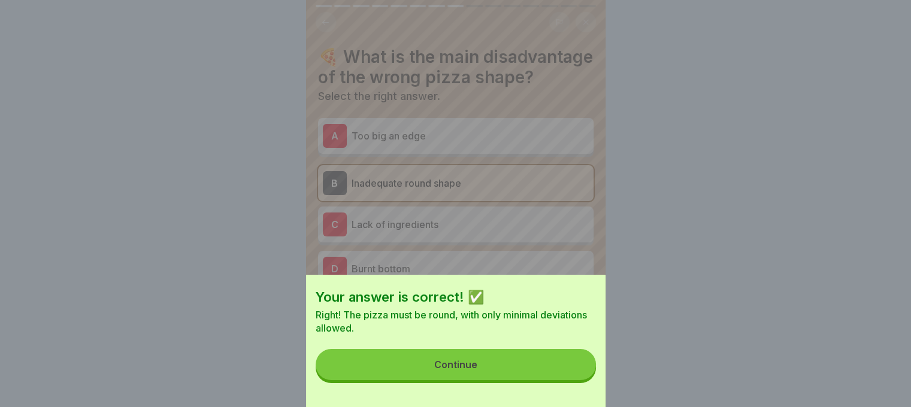
click at [518, 373] on button "Continue" at bounding box center [456, 364] width 280 height 31
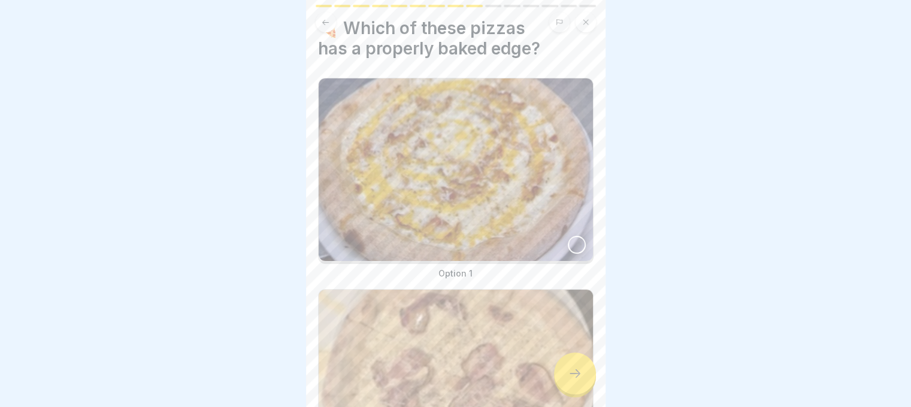
scroll to position [0, 0]
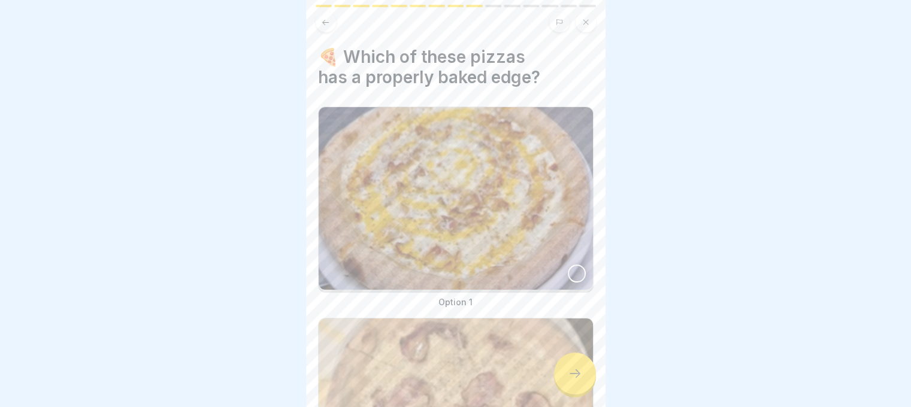
click at [573, 265] on div at bounding box center [577, 274] width 18 height 18
click at [575, 372] on icon at bounding box center [575, 374] width 14 height 14
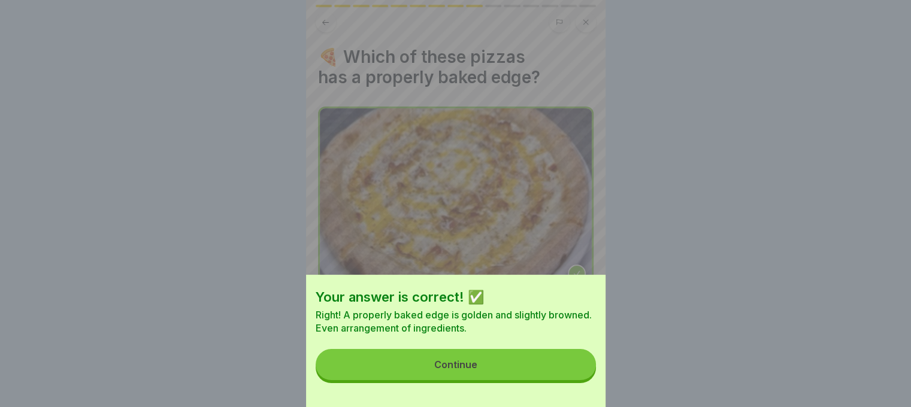
click at [534, 367] on button "Continue" at bounding box center [456, 364] width 280 height 31
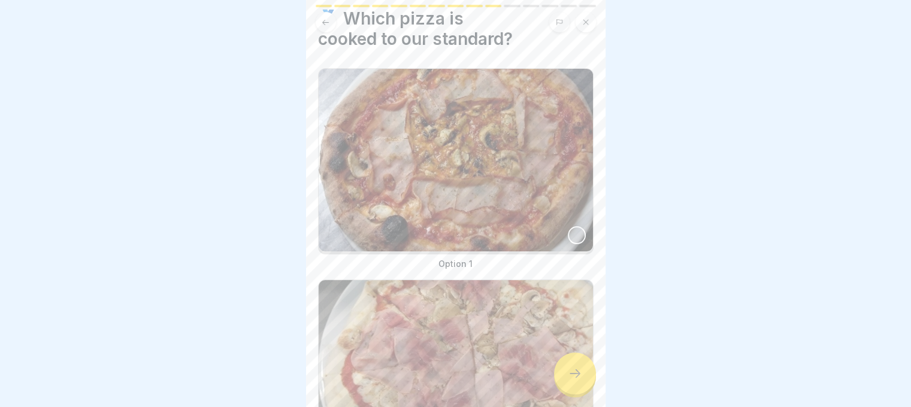
scroll to position [172, 0]
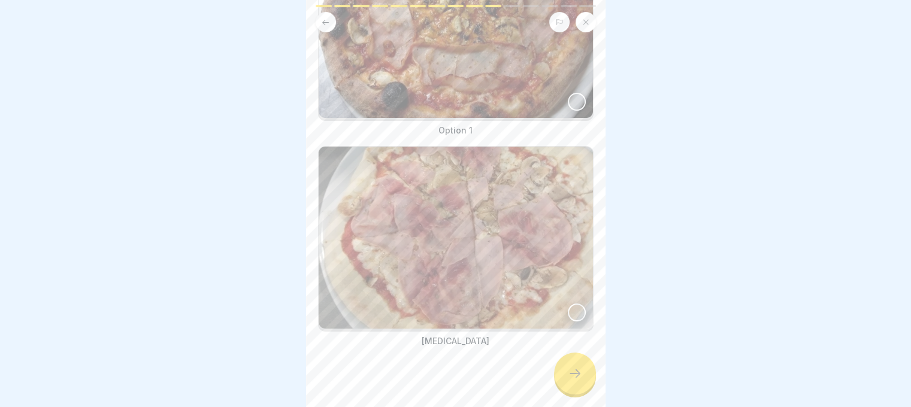
click at [574, 93] on div at bounding box center [577, 102] width 18 height 18
click at [569, 371] on icon at bounding box center [575, 374] width 14 height 14
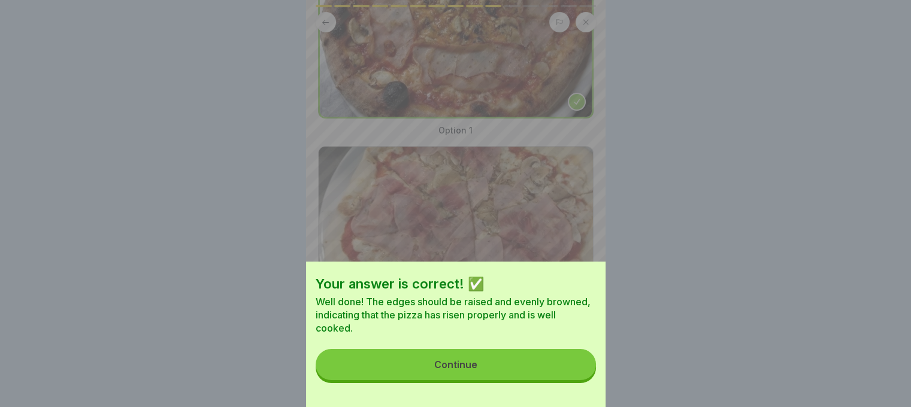
click at [557, 371] on button "Continue" at bounding box center [456, 364] width 280 height 31
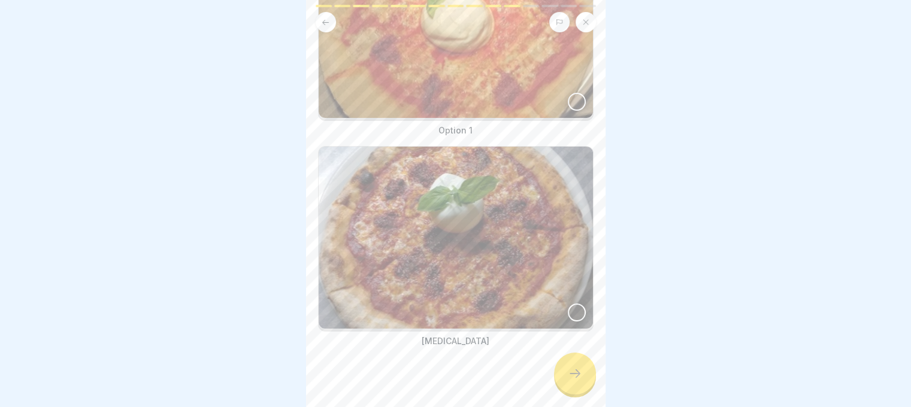
click at [548, 292] on img at bounding box center [456, 238] width 274 height 183
click at [563, 371] on div at bounding box center [575, 374] width 42 height 42
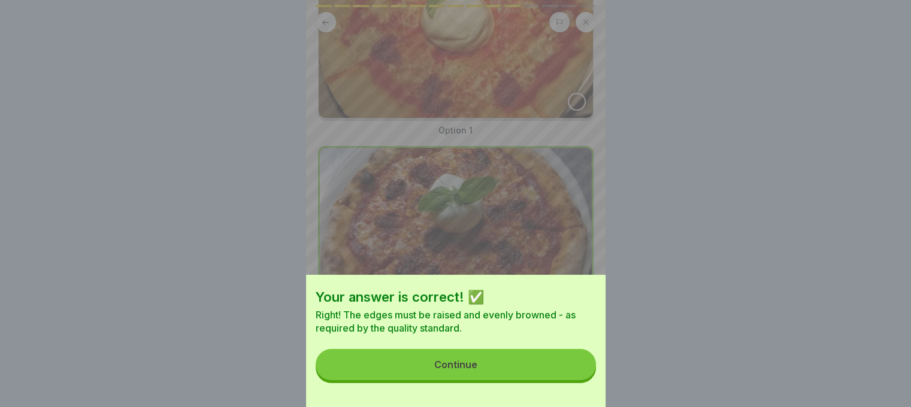
click at [566, 365] on button "Continue" at bounding box center [456, 364] width 280 height 31
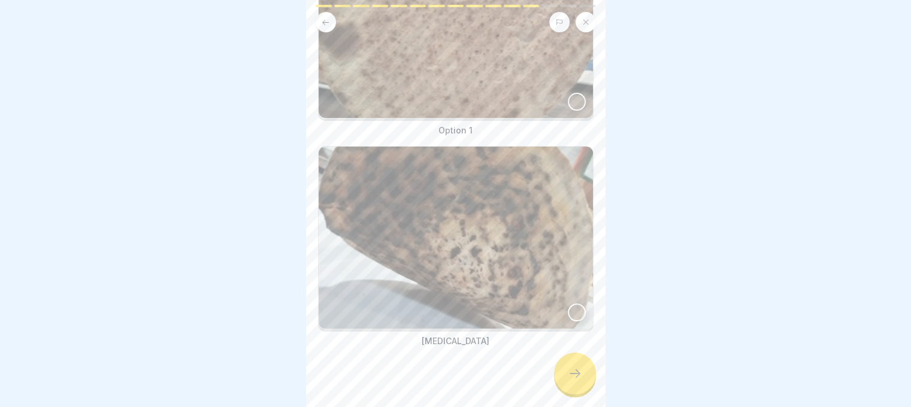
click at [570, 93] on div at bounding box center [577, 102] width 18 height 18
click at [579, 377] on icon at bounding box center [575, 374] width 14 height 14
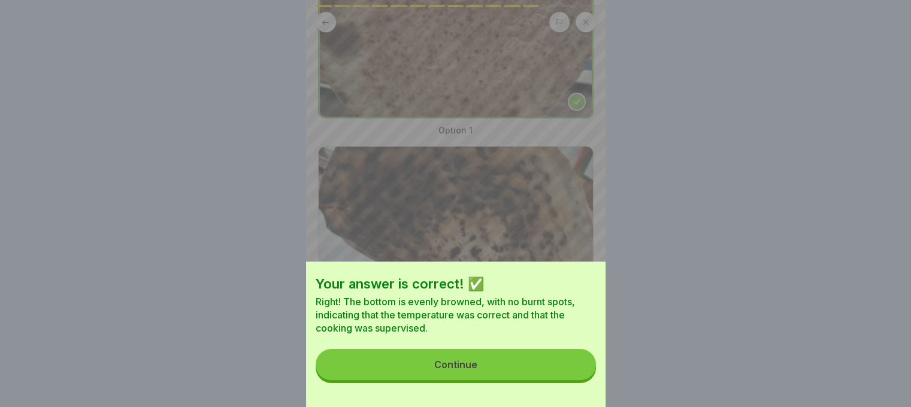
click at [569, 380] on button "Continue" at bounding box center [456, 364] width 280 height 31
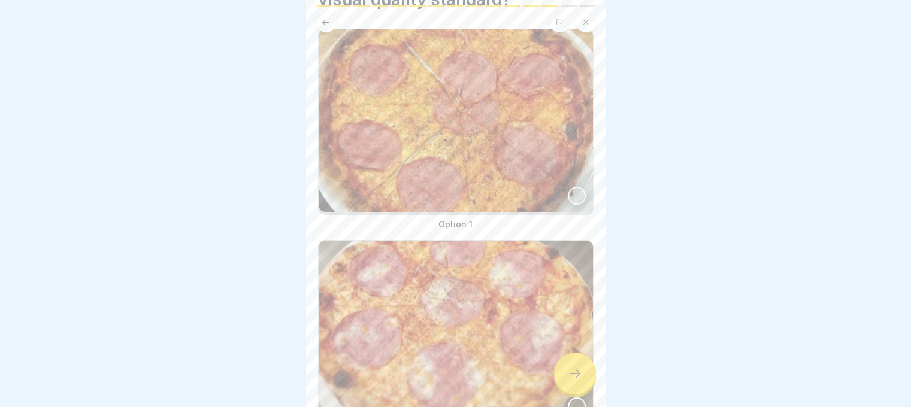
scroll to position [120, 0]
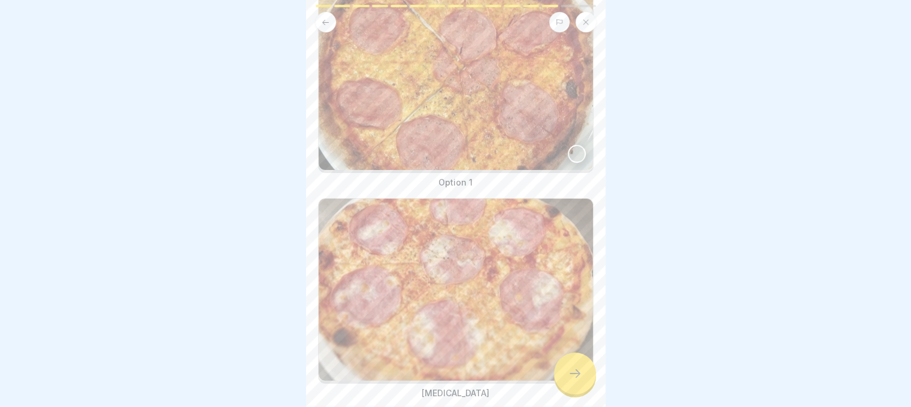
click at [570, 356] on div at bounding box center [577, 365] width 18 height 18
click at [575, 379] on icon at bounding box center [575, 374] width 14 height 14
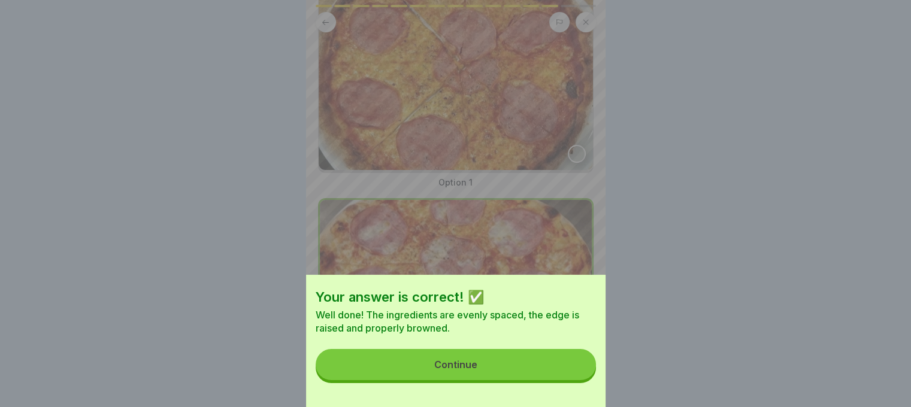
click at [561, 374] on button "Continue" at bounding box center [456, 364] width 280 height 31
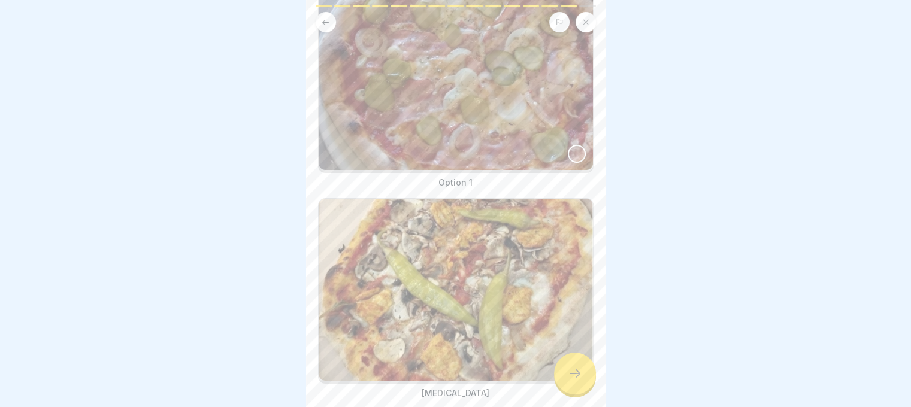
click at [568, 145] on div at bounding box center [577, 154] width 18 height 18
click at [560, 376] on div at bounding box center [575, 374] width 42 height 42
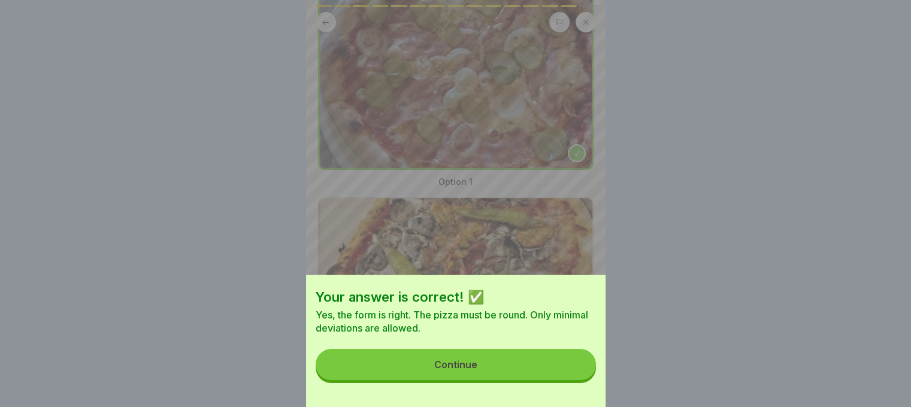
click at [549, 376] on button "Continue" at bounding box center [456, 364] width 280 height 31
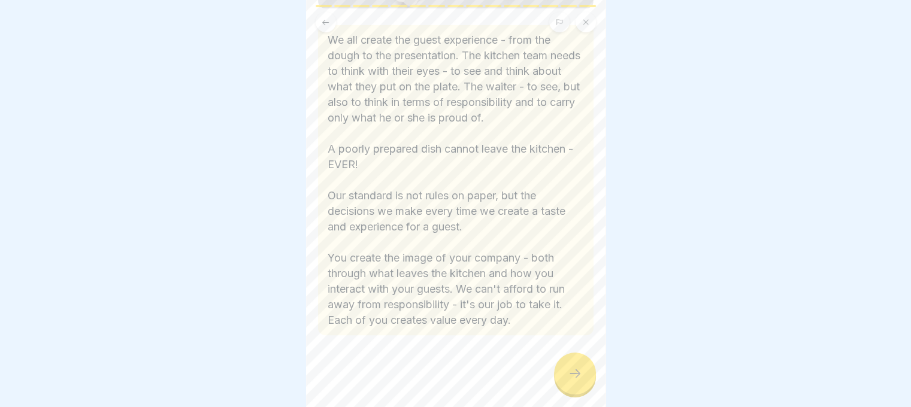
scroll to position [294, 0]
click at [561, 368] on div at bounding box center [575, 374] width 42 height 42
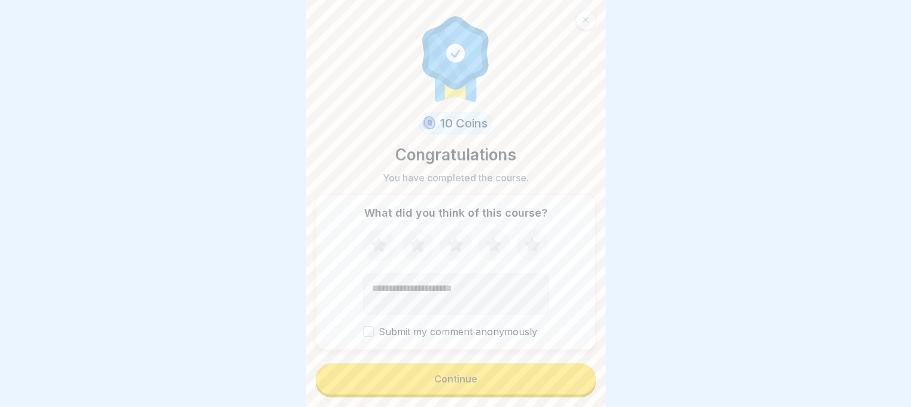
click at [561, 368] on button "Continue" at bounding box center [456, 379] width 280 height 31
